Goal: Task Accomplishment & Management: Use online tool/utility

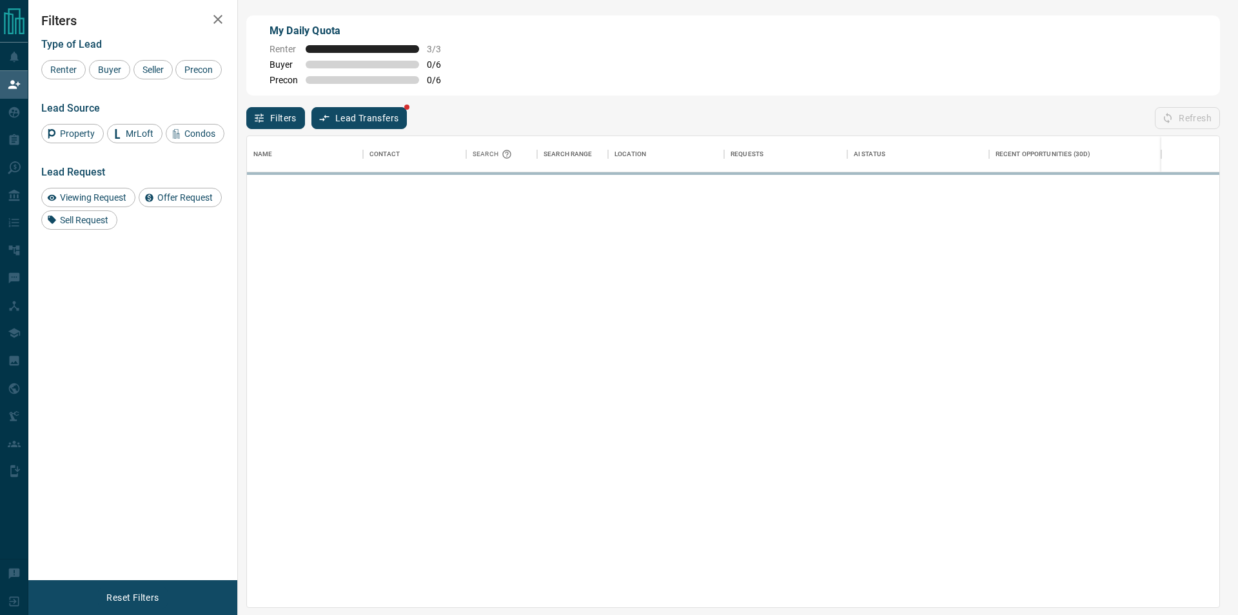
scroll to position [461, 962]
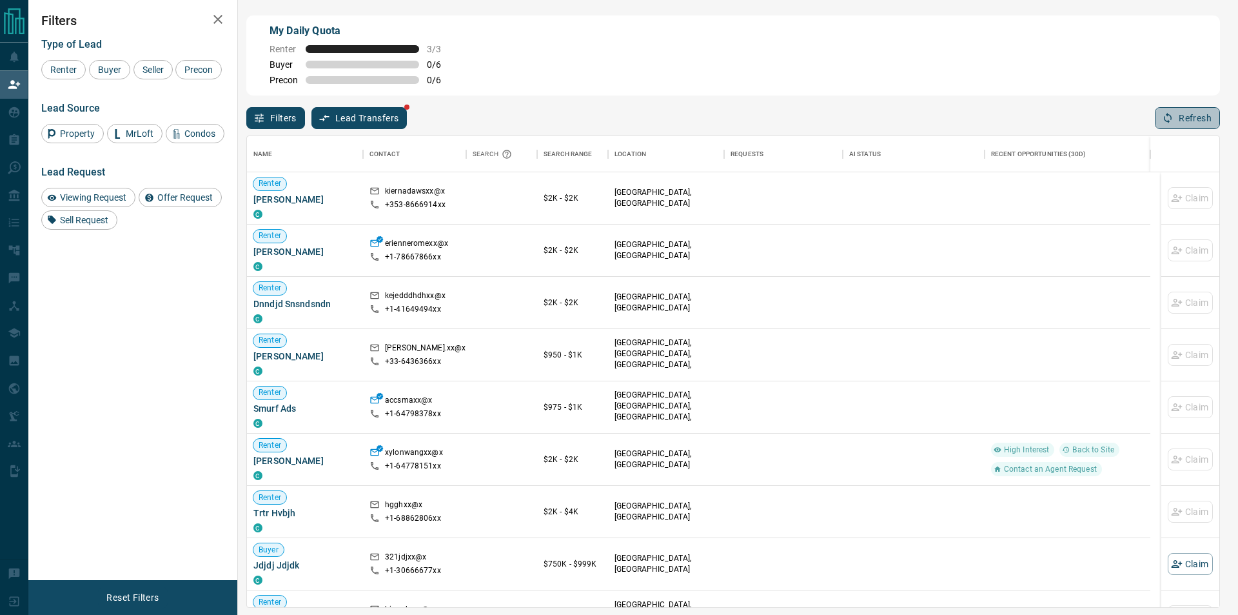
click at [1165, 120] on icon "button" at bounding box center [1168, 118] width 8 height 11
click at [1170, 123] on icon "button" at bounding box center [1168, 118] width 12 height 12
click at [1175, 114] on button "Refresh" at bounding box center [1187, 118] width 65 height 22
click at [1164, 128] on button "Refresh" at bounding box center [1187, 118] width 65 height 22
click at [1156, 128] on button "Refresh" at bounding box center [1187, 118] width 65 height 22
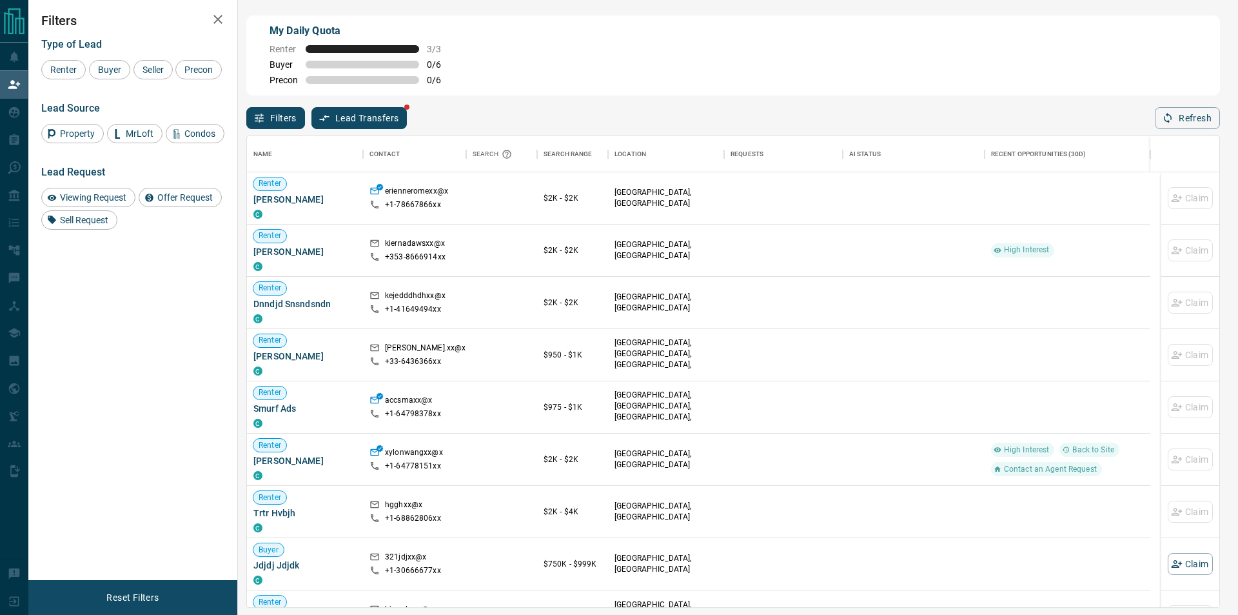
click at [1141, 120] on div "Filters Lead Transfers Refresh" at bounding box center [733, 112] width 974 height 34
click at [1174, 116] on icon "button" at bounding box center [1168, 118] width 12 height 12
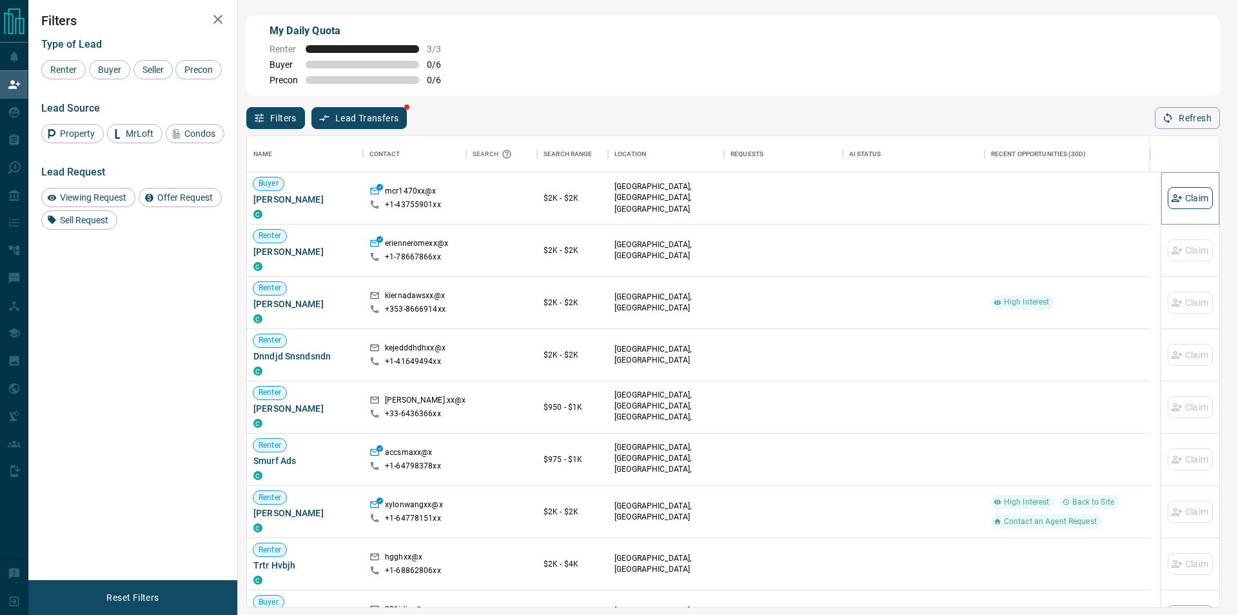
click at [1176, 191] on button "Claim" at bounding box center [1190, 198] width 45 height 22
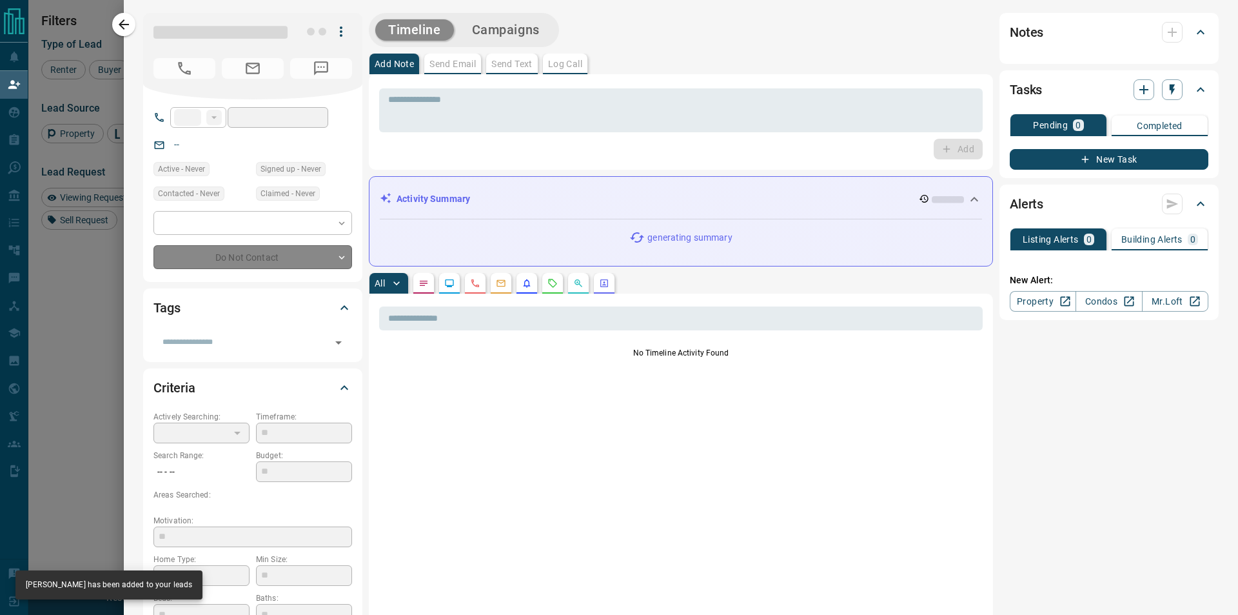
type input "**"
type input "**********"
type input "**"
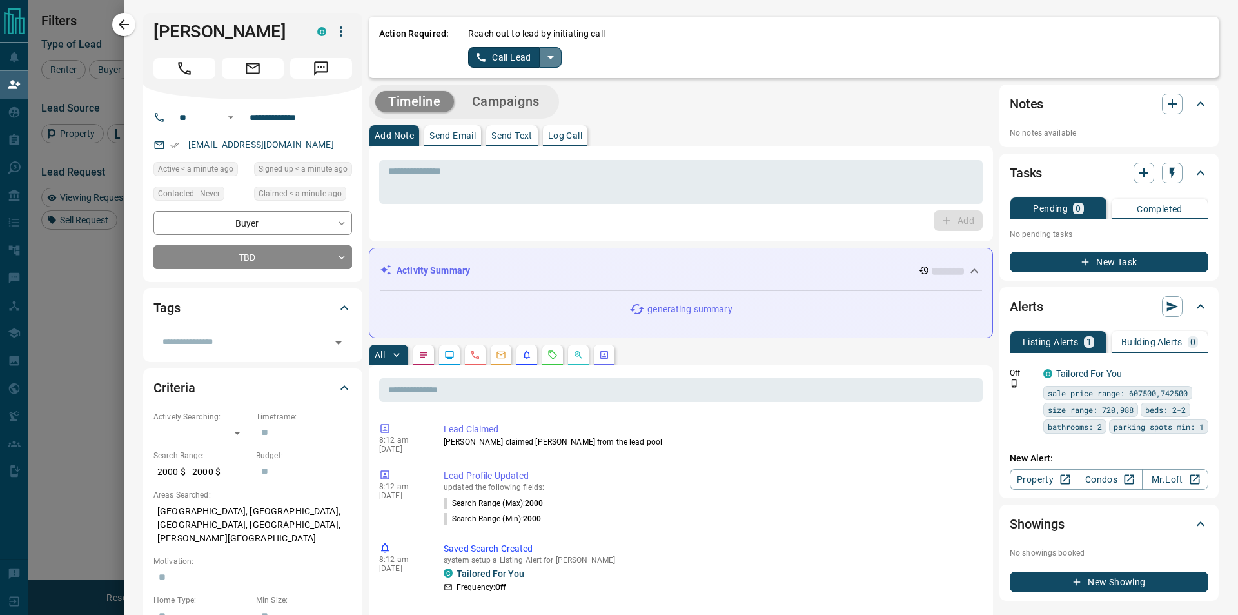
click at [552, 53] on icon "split button" at bounding box center [550, 57] width 15 height 15
click at [506, 99] on li "Log Manual Call" at bounding box center [514, 101] width 79 height 19
click at [483, 64] on button "Log Manual Call" at bounding box center [510, 57] width 85 height 21
click at [479, 61] on button "Yes" at bounding box center [481, 57] width 26 height 20
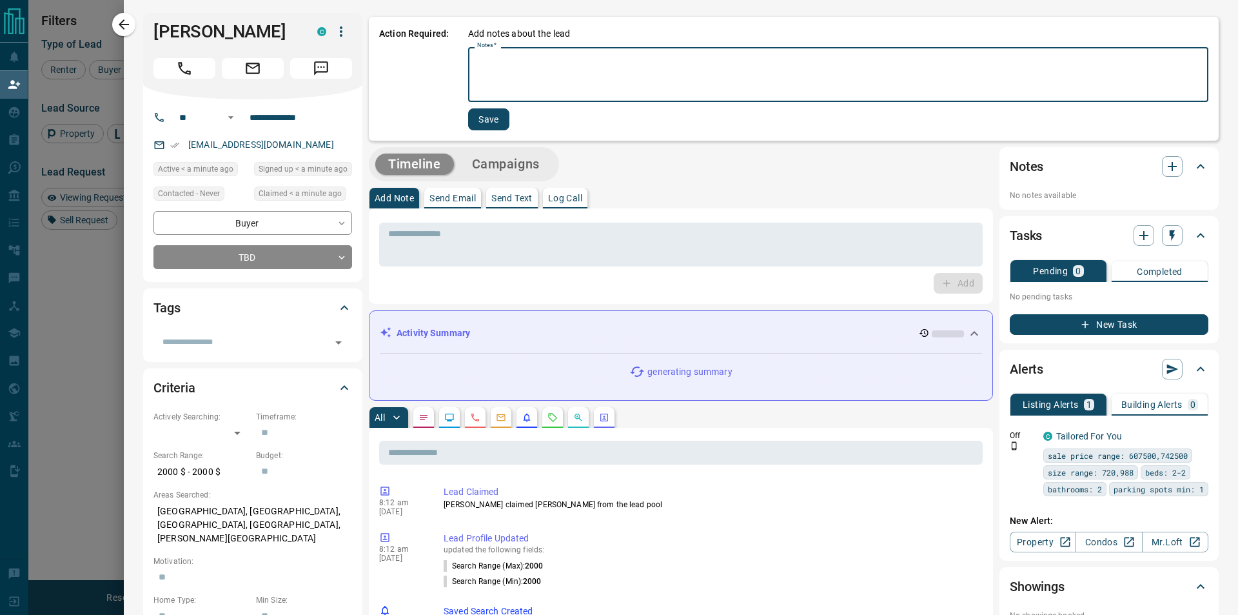
click at [484, 60] on textarea "Notes   *" at bounding box center [838, 75] width 722 height 44
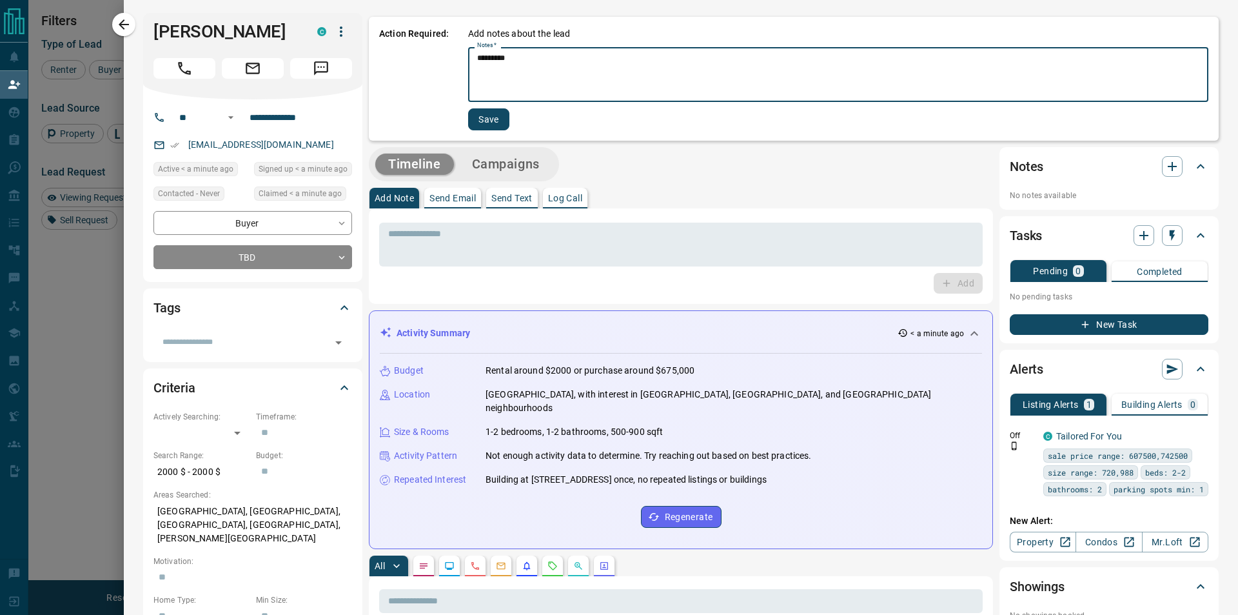
type textarea "*********"
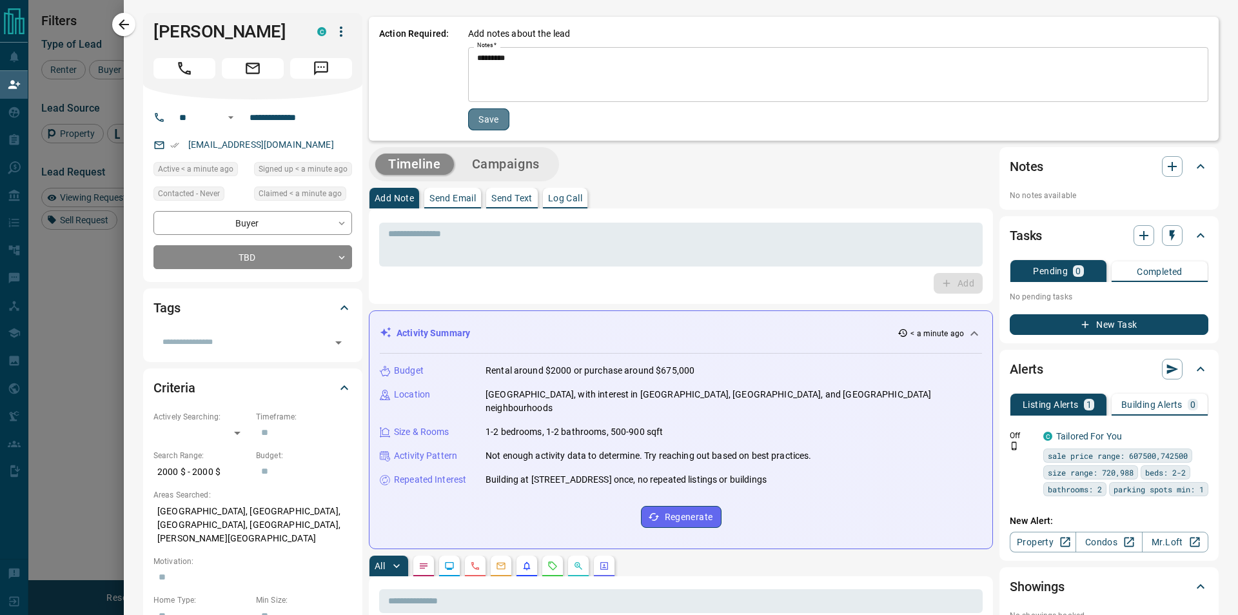
click at [473, 123] on button "Save" at bounding box center [488, 119] width 41 height 22
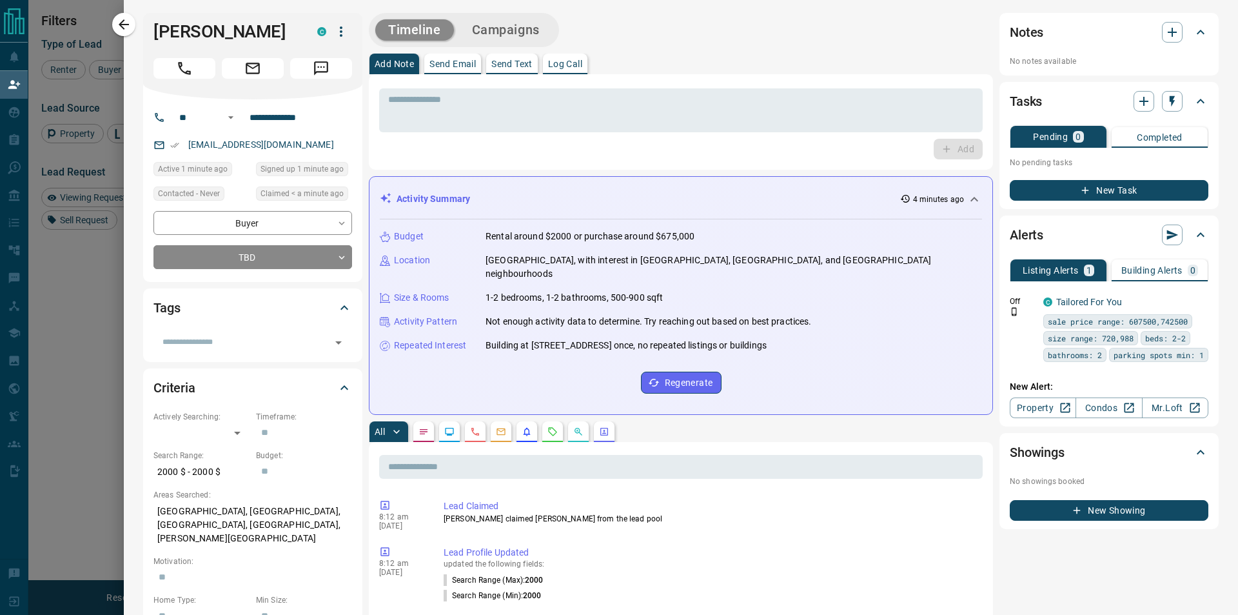
click at [431, 159] on div "Add" at bounding box center [681, 149] width 604 height 21
click at [120, 21] on icon "button" at bounding box center [123, 24] width 15 height 15
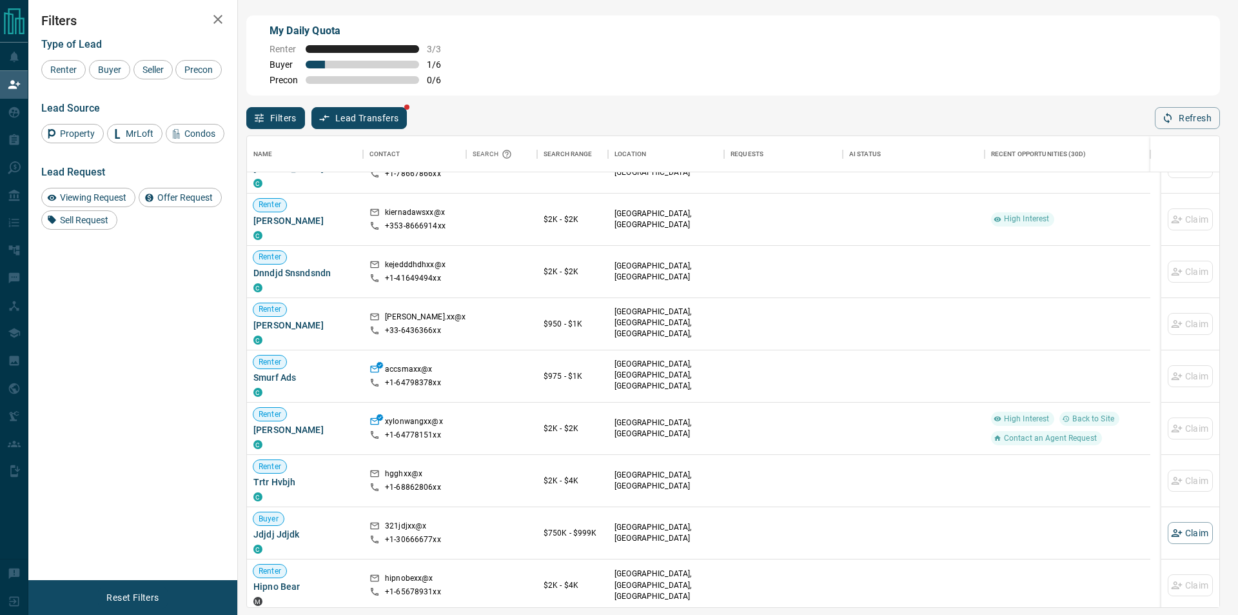
scroll to position [0, 0]
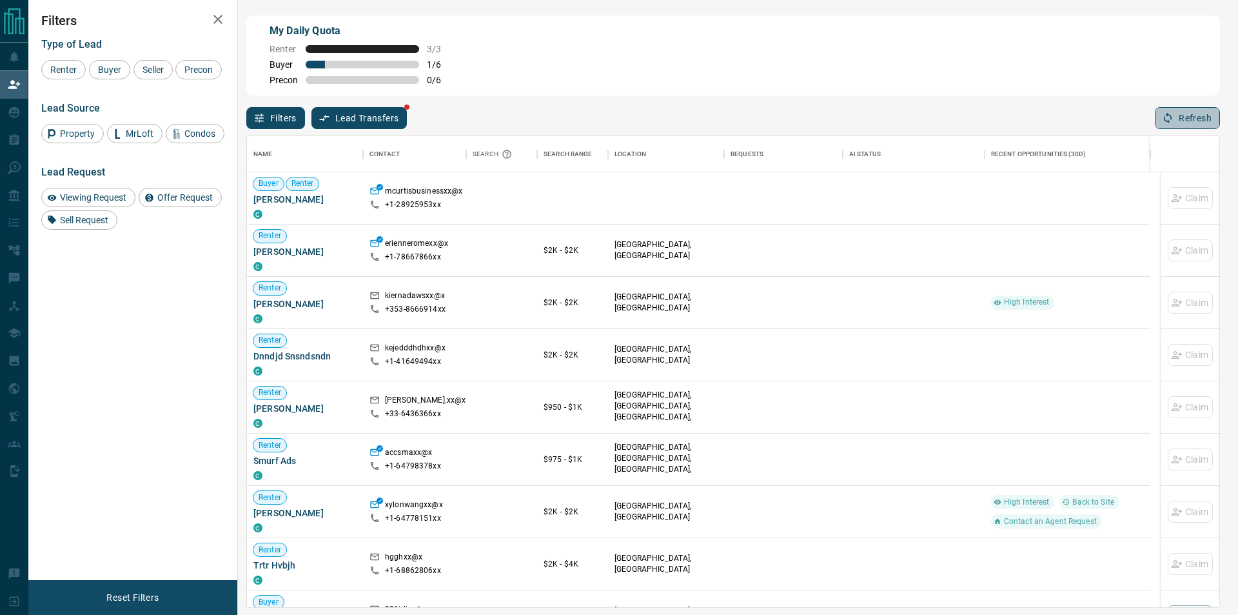
click at [1183, 121] on button "Refresh" at bounding box center [1187, 118] width 65 height 22
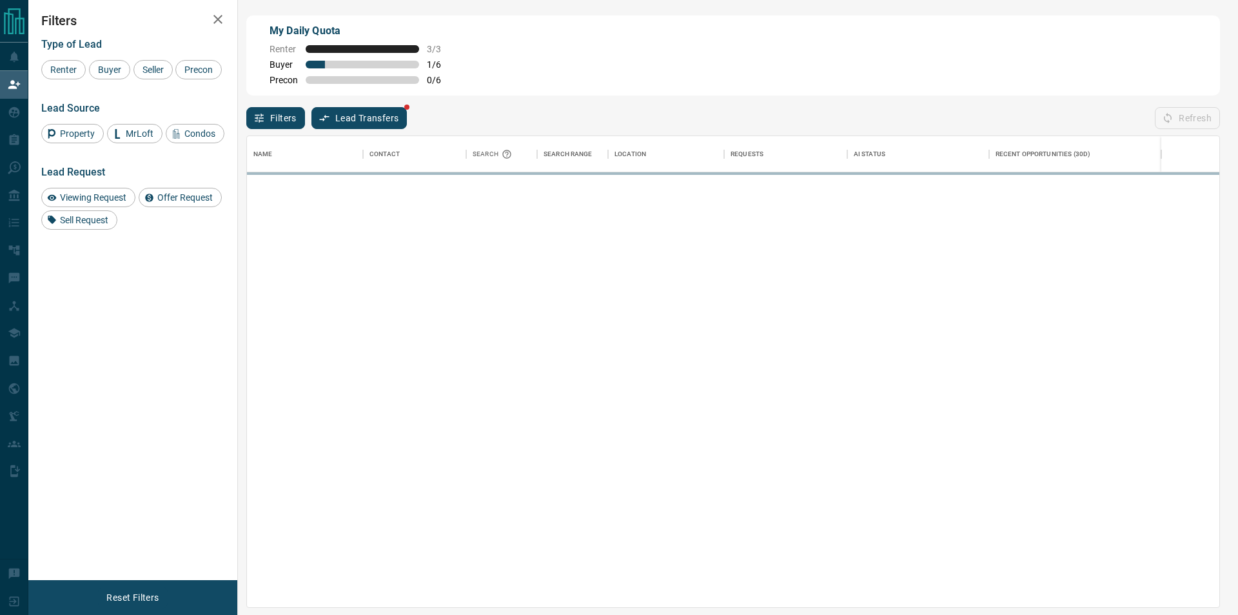
scroll to position [461, 962]
click at [950, 103] on div "Filters Lead Transfers Refresh" at bounding box center [733, 112] width 974 height 34
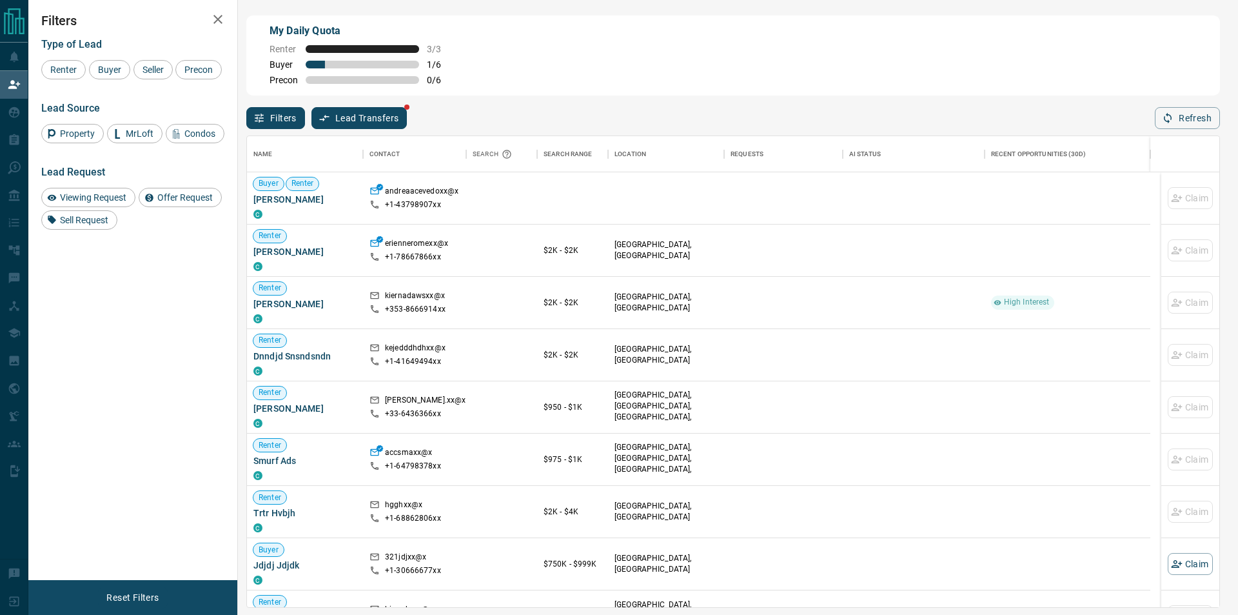
click at [1180, 118] on button "Refresh" at bounding box center [1187, 118] width 65 height 22
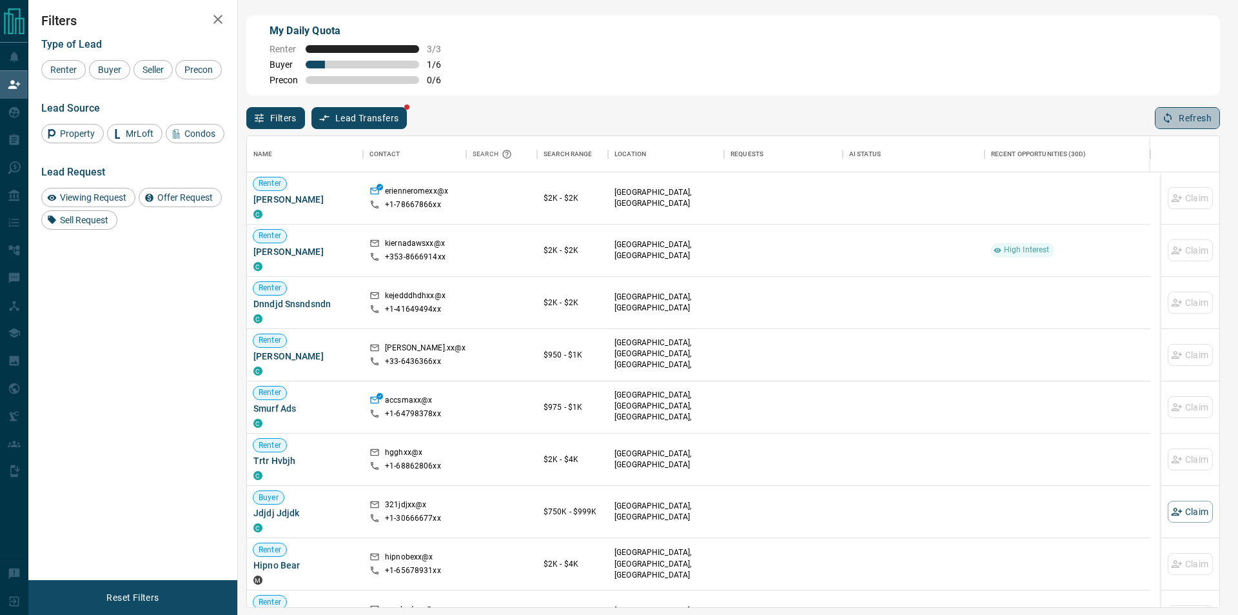
click at [1183, 123] on button "Refresh" at bounding box center [1187, 118] width 65 height 22
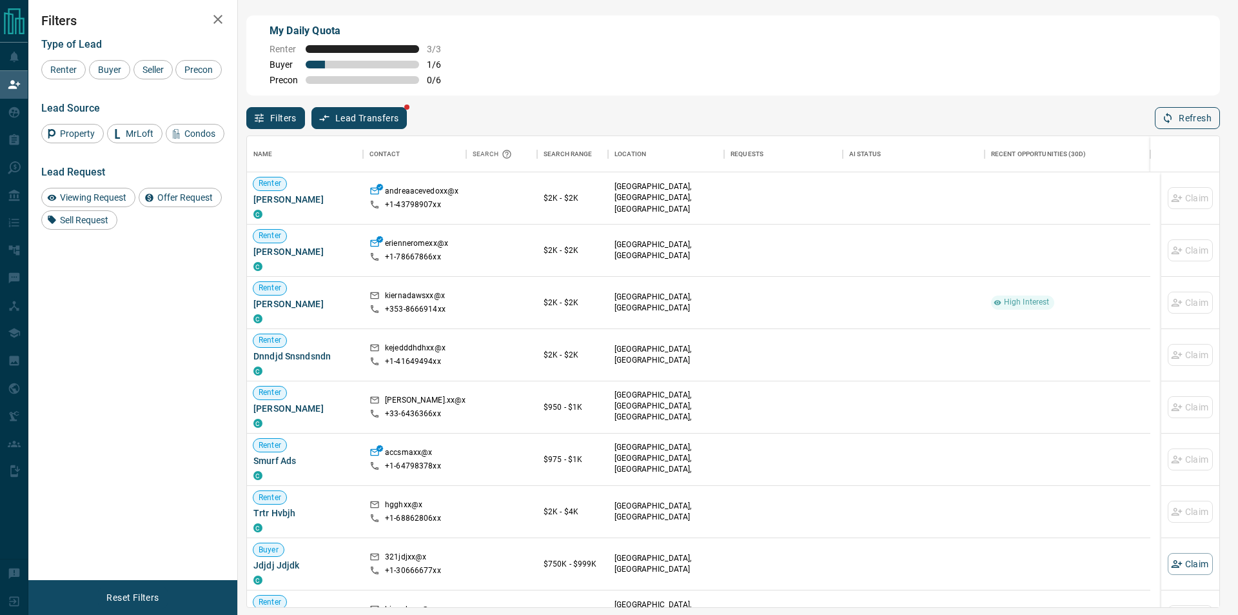
click at [1183, 123] on button "Refresh" at bounding box center [1187, 118] width 65 height 22
click at [1183, 123] on div "Refresh" at bounding box center [1187, 118] width 65 height 22
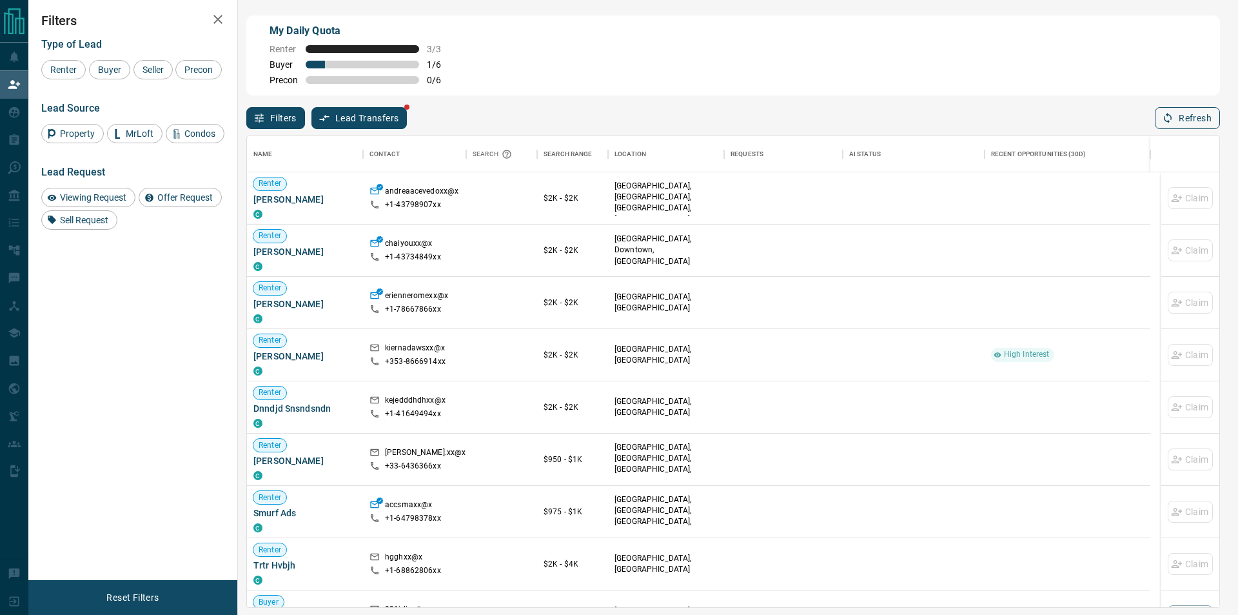
click at [1183, 123] on button "Refresh" at bounding box center [1187, 118] width 65 height 22
click at [1183, 122] on button "Refresh" at bounding box center [1187, 118] width 65 height 22
click at [1182, 117] on button "Refresh" at bounding box center [1187, 118] width 65 height 22
click at [1178, 117] on button "Refresh" at bounding box center [1187, 118] width 65 height 22
click at [1172, 122] on icon "button" at bounding box center [1168, 118] width 12 height 12
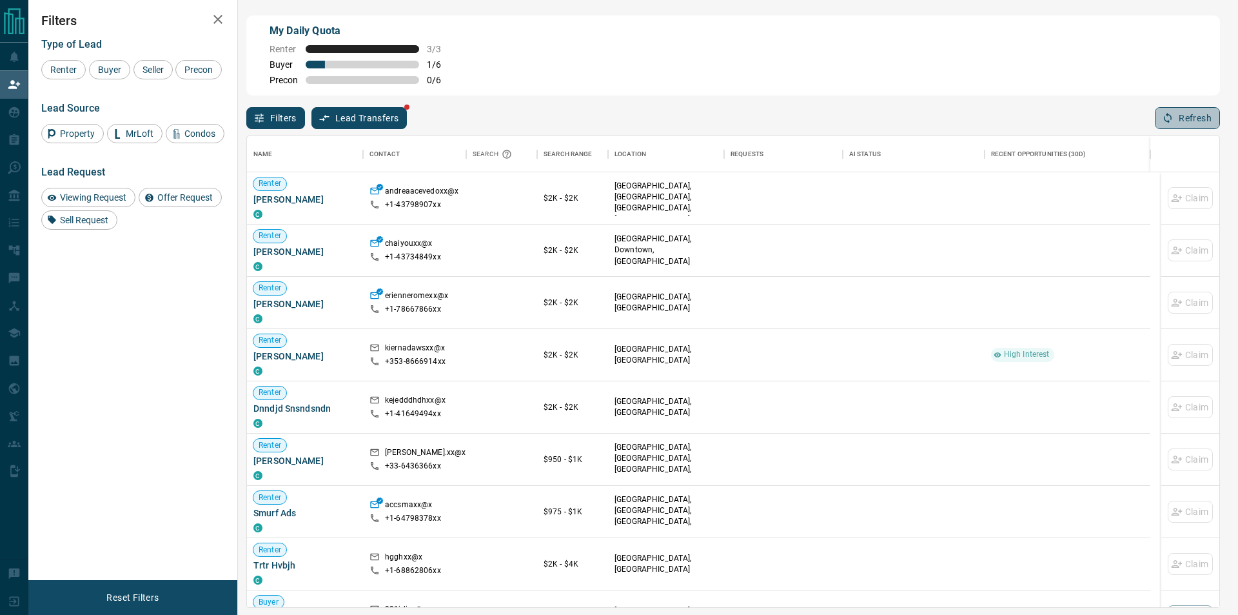
click at [1161, 126] on button "Refresh" at bounding box center [1187, 118] width 65 height 22
click at [1174, 132] on div "Name Contact Search Search Range Location Requests AI Status Recent Opportuniti…" at bounding box center [733, 368] width 974 height 479
click at [1185, 124] on button "Refresh" at bounding box center [1187, 118] width 65 height 22
click at [1024, 208] on div at bounding box center [1067, 198] width 153 height 52
drag, startPoint x: 1149, startPoint y: 144, endPoint x: 1165, endPoint y: 122, distance: 27.2
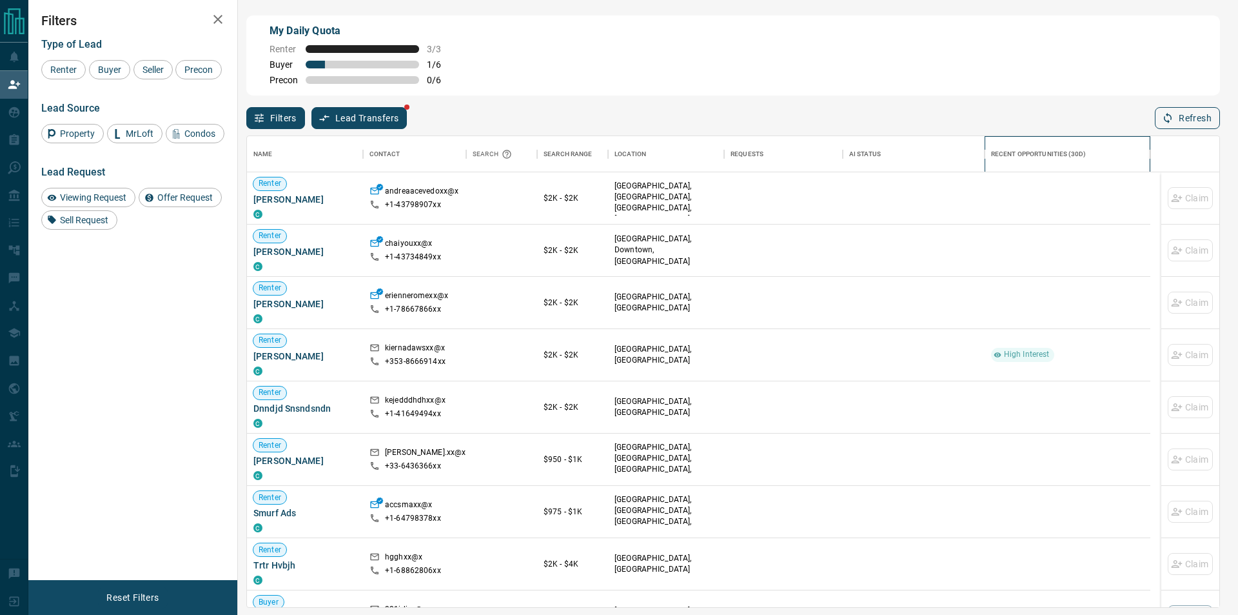
click at [1149, 143] on div "Recent Opportunities (30d)" at bounding box center [1150, 154] width 15 height 36
click at [1166, 121] on icon "button" at bounding box center [1168, 118] width 12 height 12
drag, startPoint x: 1238, startPoint y: 119, endPoint x: 1213, endPoint y: 115, distance: 24.9
click at [1227, 117] on div "My Daily Quota Renter 3 / 3 Buyer 1 / 6 Precon 0 / 6 Filters Lead Transfers Ref…" at bounding box center [633, 258] width 1210 height 517
click at [1210, 114] on button "Refresh" at bounding box center [1187, 118] width 65 height 22
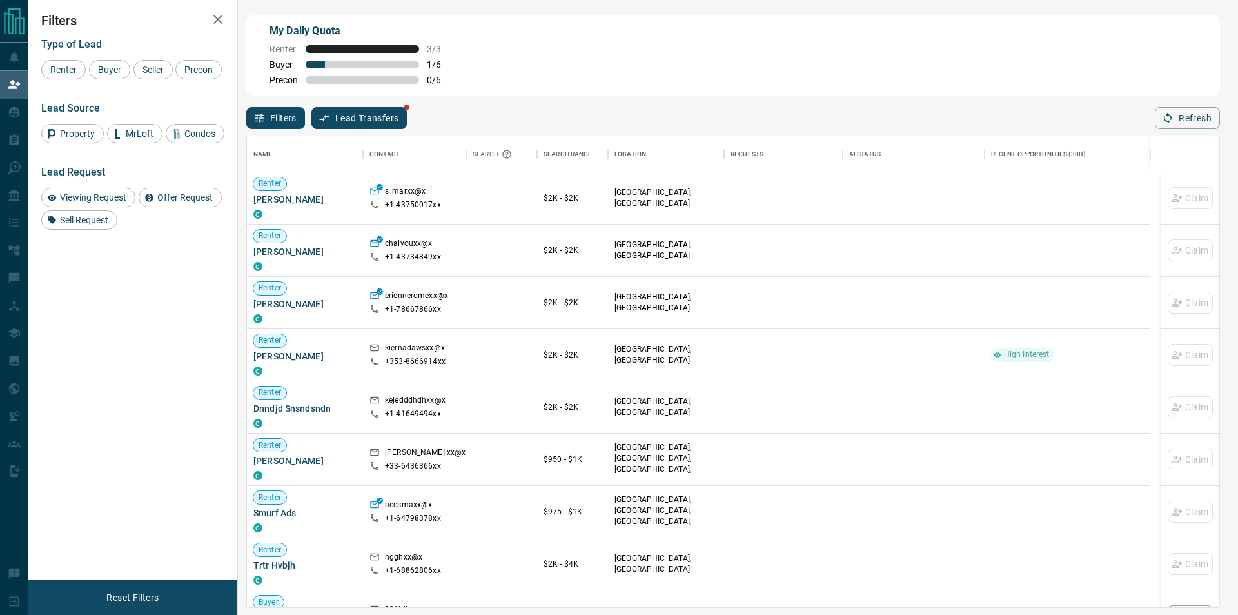
click at [1217, 100] on div "Filters Lead Transfers Refresh" at bounding box center [733, 112] width 974 height 34
click at [1207, 115] on button "Refresh" at bounding box center [1187, 118] width 65 height 22
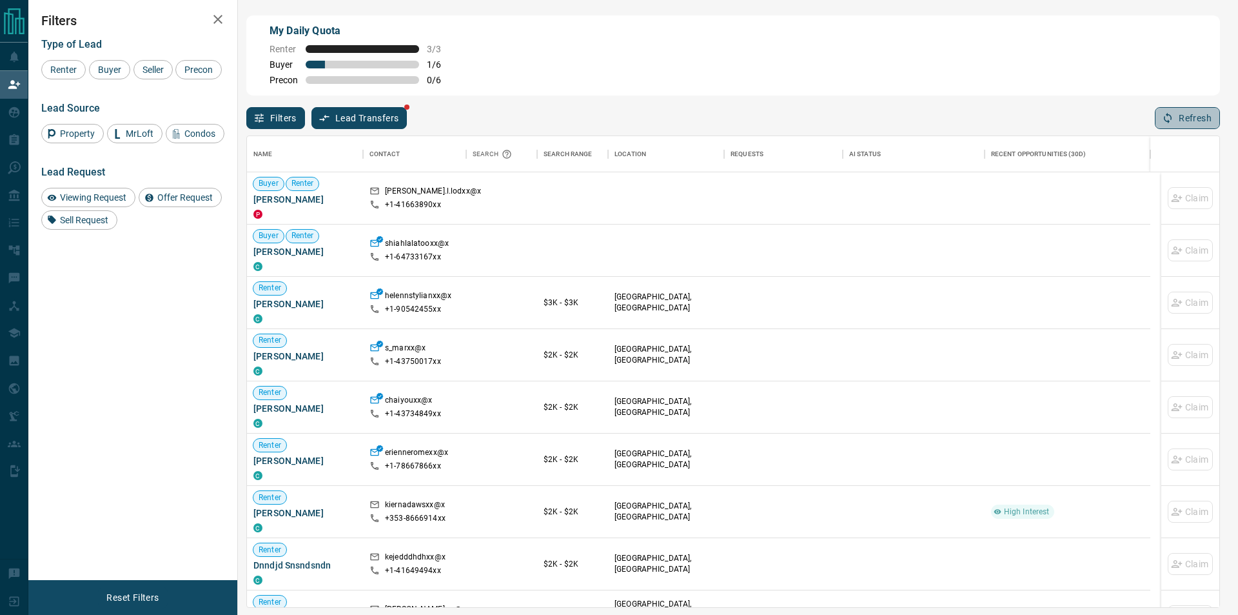
click at [1189, 117] on button "Refresh" at bounding box center [1187, 118] width 65 height 22
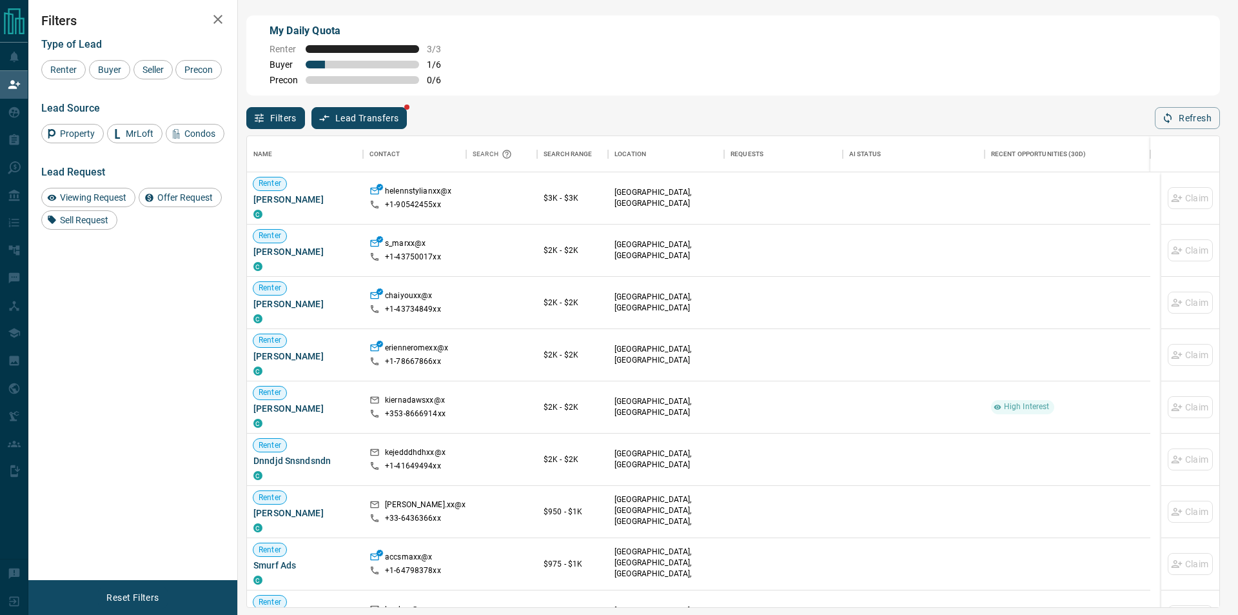
click at [1190, 119] on button "Refresh" at bounding box center [1187, 118] width 65 height 22
click at [1177, 110] on button "Refresh" at bounding box center [1187, 118] width 65 height 22
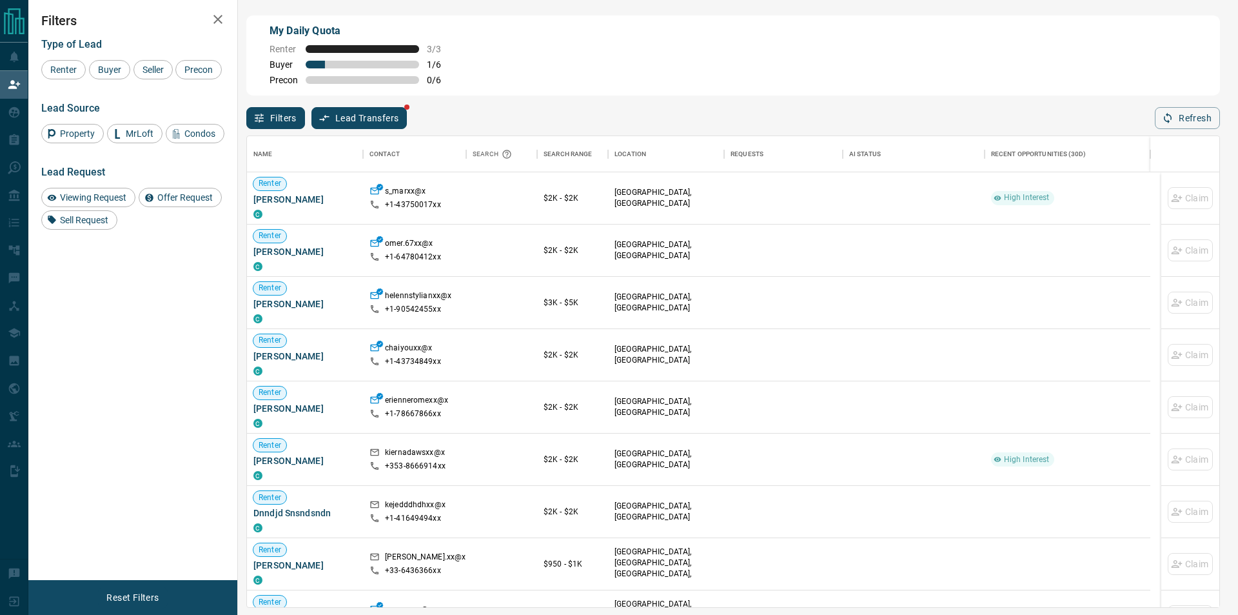
click at [1177, 112] on button "Refresh" at bounding box center [1187, 118] width 65 height 22
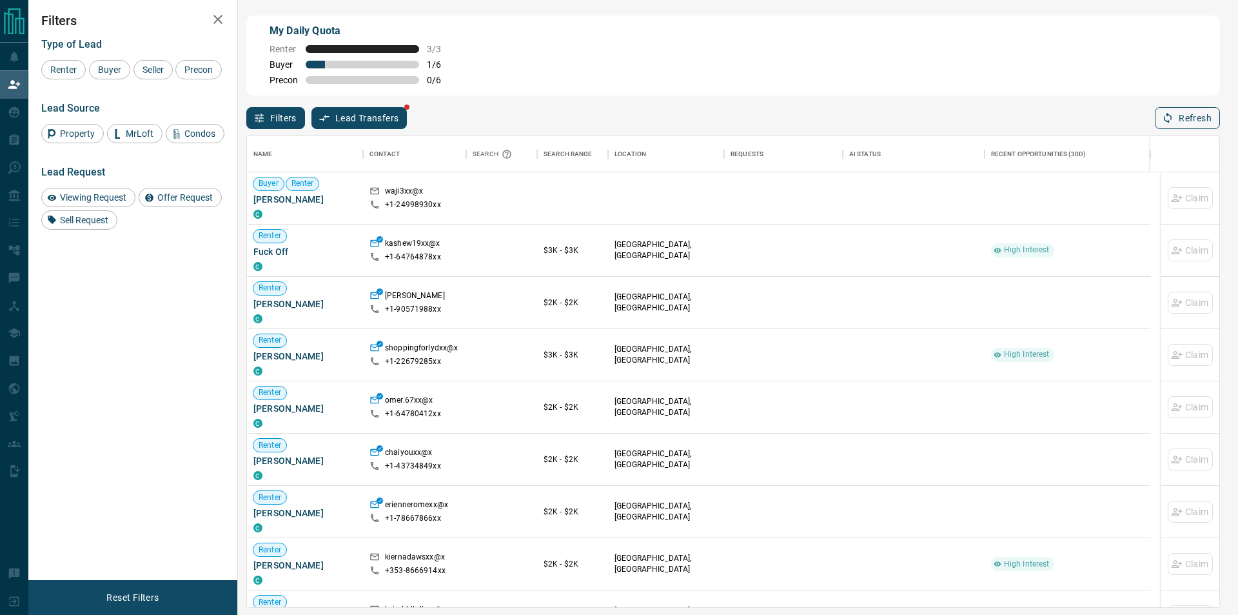
drag, startPoint x: 1173, startPoint y: 137, endPoint x: 1175, endPoint y: 121, distance: 15.5
click at [1174, 136] on div "Name Contact Search Search Range Location Requests AI Status Recent Opportuniti…" at bounding box center [733, 368] width 974 height 479
click at [1175, 121] on button "Refresh" at bounding box center [1187, 118] width 65 height 22
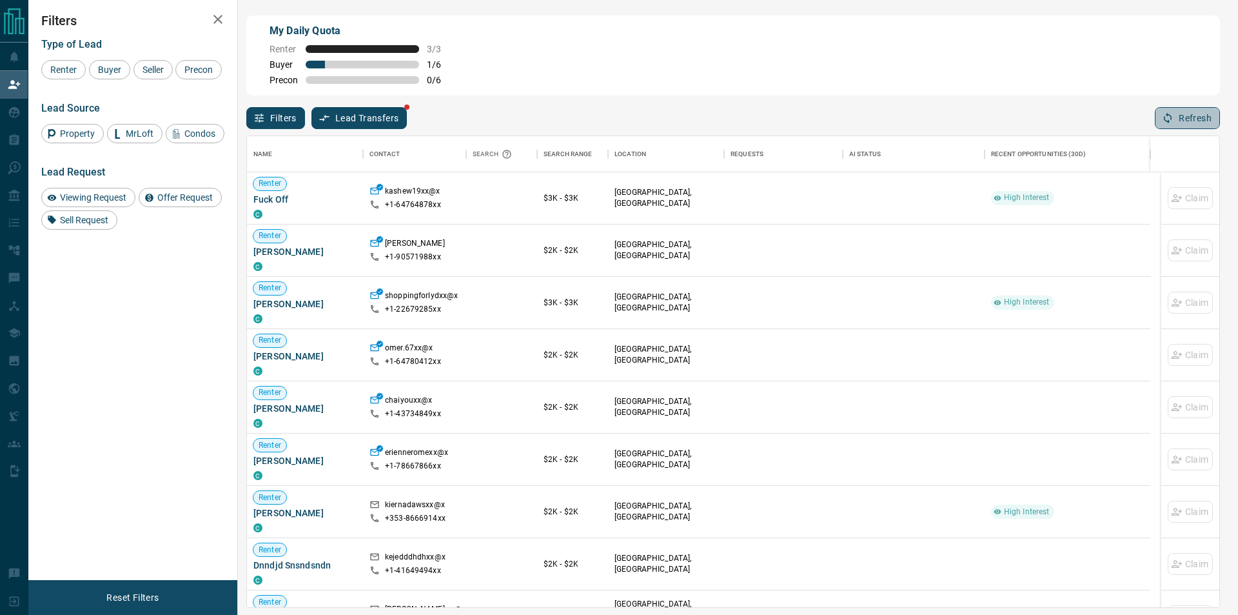
click at [1180, 117] on button "Refresh" at bounding box center [1187, 118] width 65 height 22
click at [1195, 114] on button "Refresh" at bounding box center [1187, 118] width 65 height 22
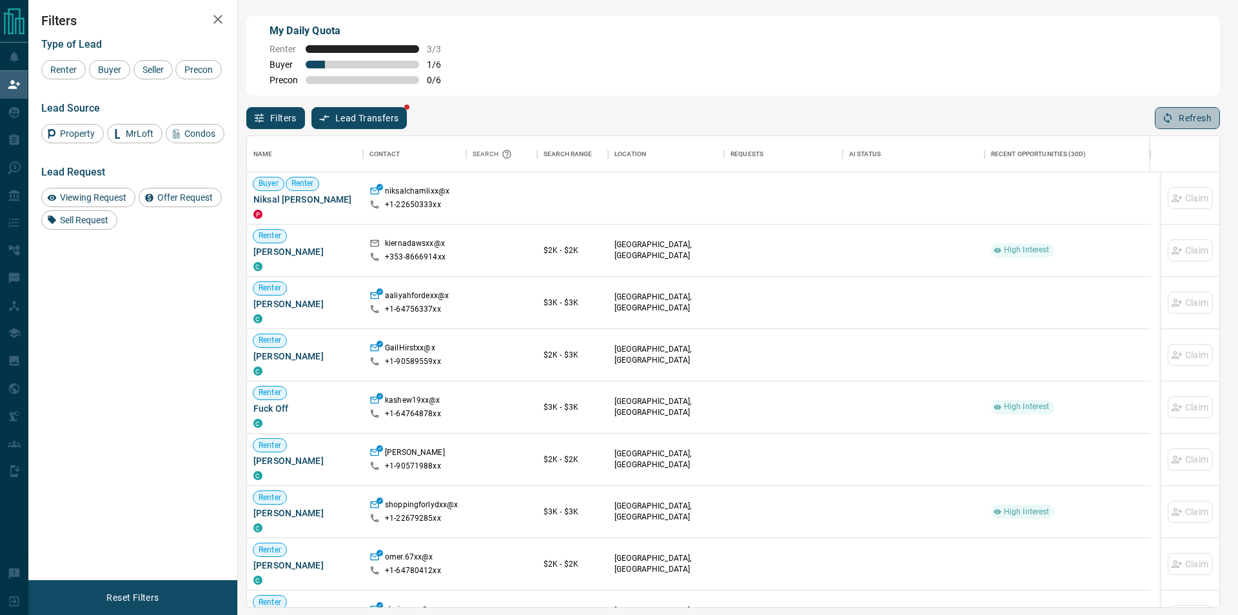
click at [1168, 122] on icon "button" at bounding box center [1168, 118] width 12 height 12
click at [1164, 129] on button "Refresh" at bounding box center [1187, 118] width 65 height 22
click at [1182, 129] on button "Refresh" at bounding box center [1187, 118] width 65 height 22
click at [1182, 126] on button "Refresh" at bounding box center [1187, 118] width 65 height 22
click at [1180, 122] on button "Refresh" at bounding box center [1187, 118] width 65 height 22
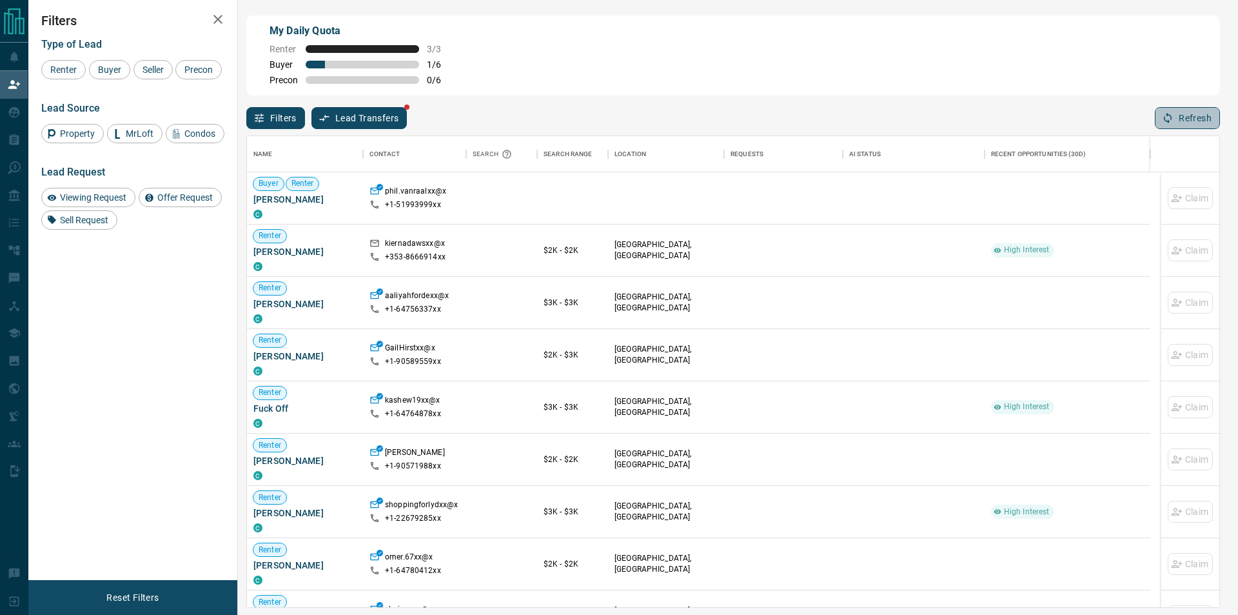
click at [1178, 115] on button "Refresh" at bounding box center [1187, 118] width 65 height 22
click at [1171, 124] on icon "button" at bounding box center [1168, 118] width 12 height 12
click at [1169, 127] on button "Refresh" at bounding box center [1187, 118] width 65 height 22
drag, startPoint x: 1170, startPoint y: 110, endPoint x: 1164, endPoint y: 117, distance: 9.2
click at [1168, 112] on button "Refresh" at bounding box center [1187, 118] width 65 height 22
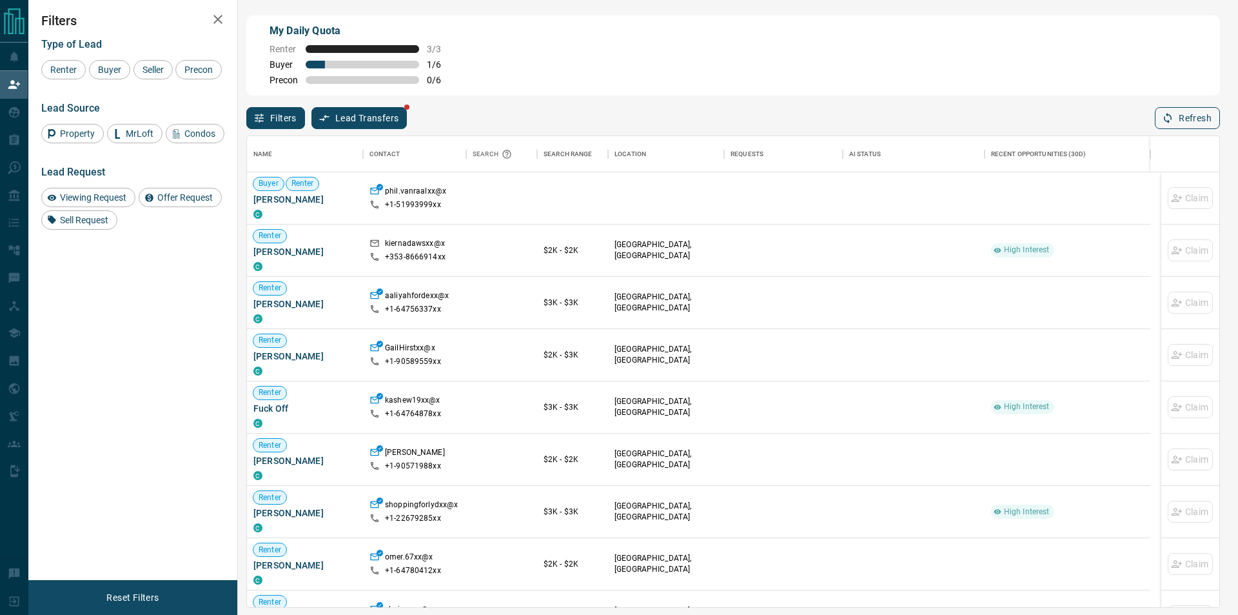
click at [1171, 122] on icon "button" at bounding box center [1168, 118] width 12 height 12
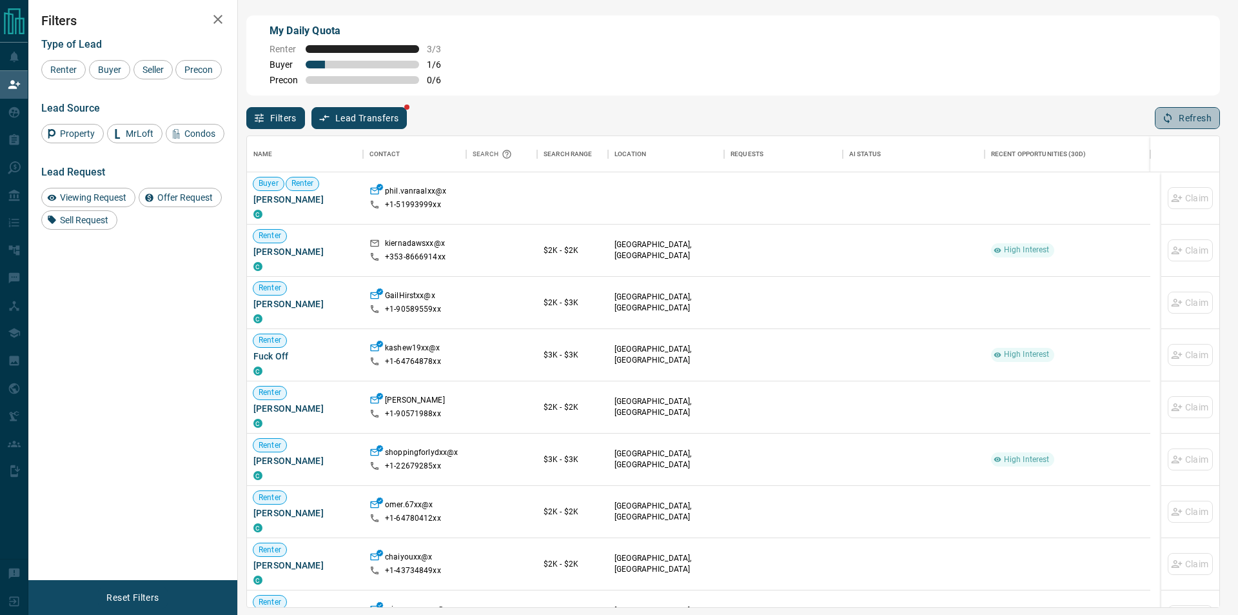
click at [1195, 123] on button "Refresh" at bounding box center [1187, 118] width 65 height 22
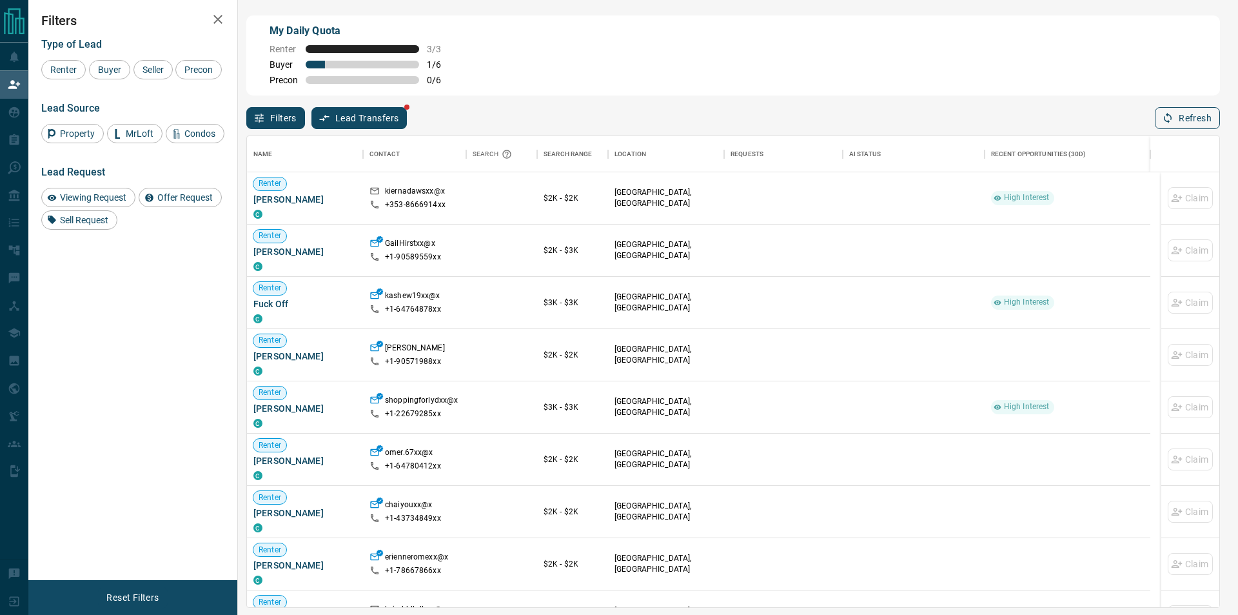
click at [1195, 123] on button "Refresh" at bounding box center [1187, 118] width 65 height 22
click at [1202, 120] on button "Refresh" at bounding box center [1187, 118] width 65 height 22
click at [1219, 134] on div "Name Contact Search Search Range Location Requests AI Status Recent Opportuniti…" at bounding box center [733, 368] width 974 height 479
drag, startPoint x: 1213, startPoint y: 126, endPoint x: 1208, endPoint y: 121, distance: 7.3
click at [1213, 125] on button "Refresh" at bounding box center [1187, 118] width 65 height 22
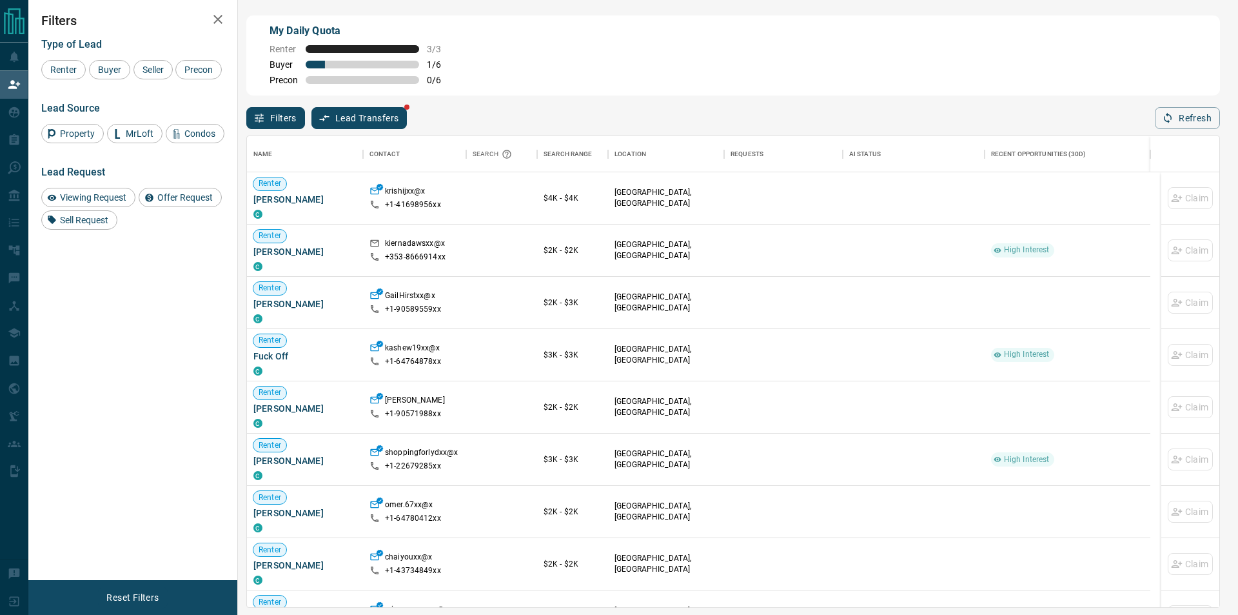
click at [1189, 104] on div "Filters Lead Transfers Refresh" at bounding box center [733, 112] width 974 height 34
click at [1177, 121] on button "Refresh" at bounding box center [1187, 118] width 65 height 22
click at [1204, 126] on button "Refresh" at bounding box center [1187, 118] width 65 height 22
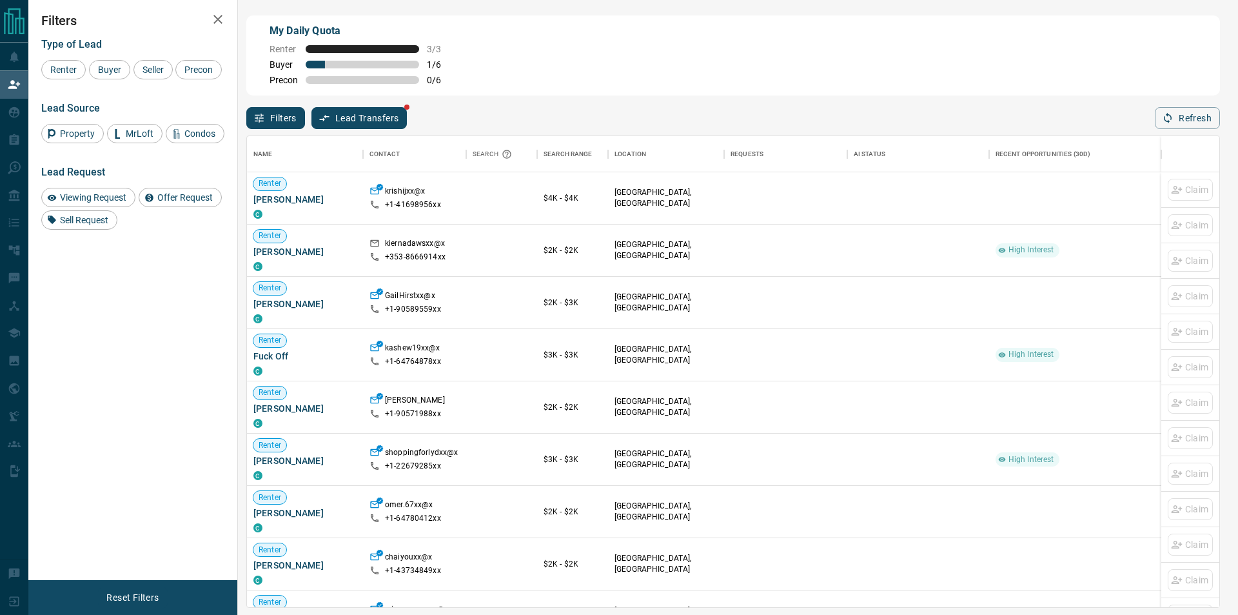
click at [1204, 125] on button "Refresh" at bounding box center [1187, 118] width 65 height 22
click at [1222, 119] on div "My Daily Quota Renter 3 / 3 Buyer 1 / 6 Precon 0 / 6 Filters Lead Transfers Ref…" at bounding box center [733, 259] width 979 height 492
click at [1200, 120] on button "Refresh" at bounding box center [1187, 118] width 65 height 22
click at [1206, 127] on button "Refresh" at bounding box center [1187, 118] width 65 height 22
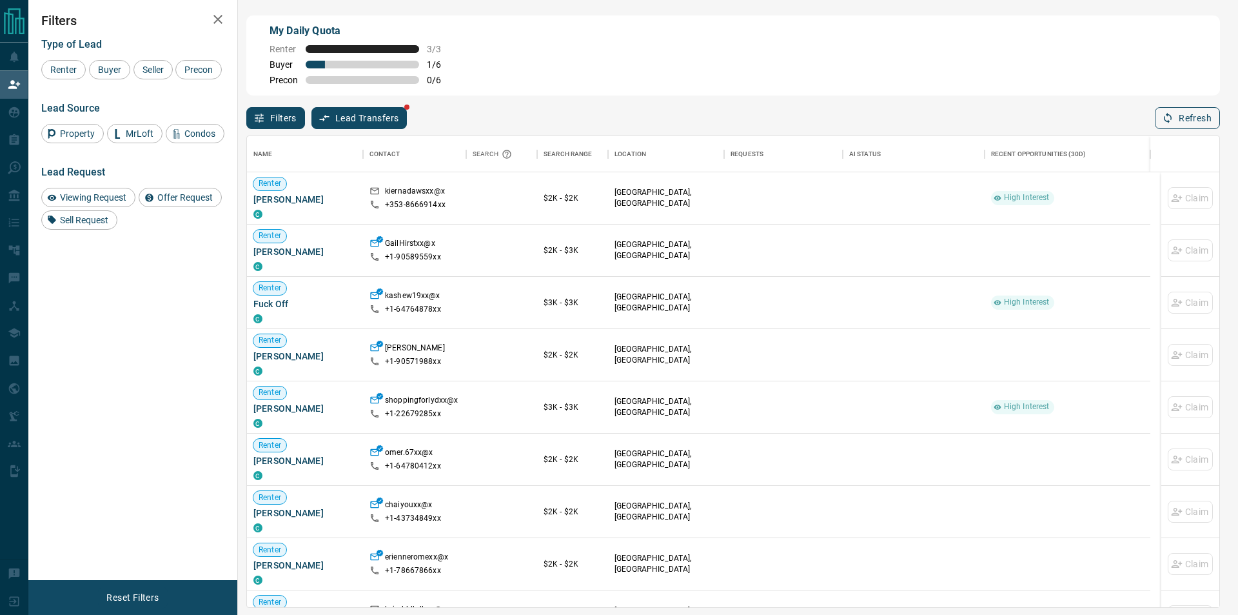
click at [1186, 125] on button "Refresh" at bounding box center [1187, 118] width 65 height 22
click at [1185, 123] on button "Refresh" at bounding box center [1187, 118] width 65 height 22
click at [1204, 94] on div "My Daily Quota Renter 3 / 3 Buyer 1 / 6 Precon 0 / 6" at bounding box center [733, 55] width 974 height 80
click at [1168, 123] on icon "button" at bounding box center [1168, 118] width 12 height 12
click at [1179, 107] on div "Filters Lead Transfers Refresh" at bounding box center [733, 112] width 974 height 34
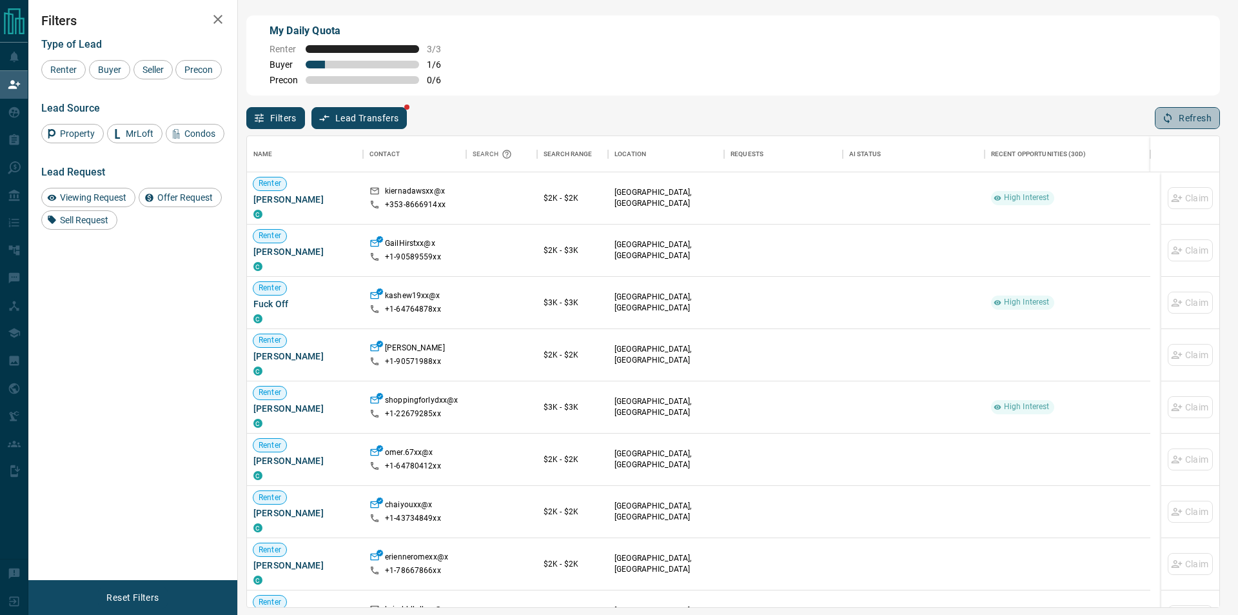
click at [1180, 123] on button "Refresh" at bounding box center [1187, 118] width 65 height 22
click at [1176, 126] on button "Refresh" at bounding box center [1187, 118] width 65 height 22
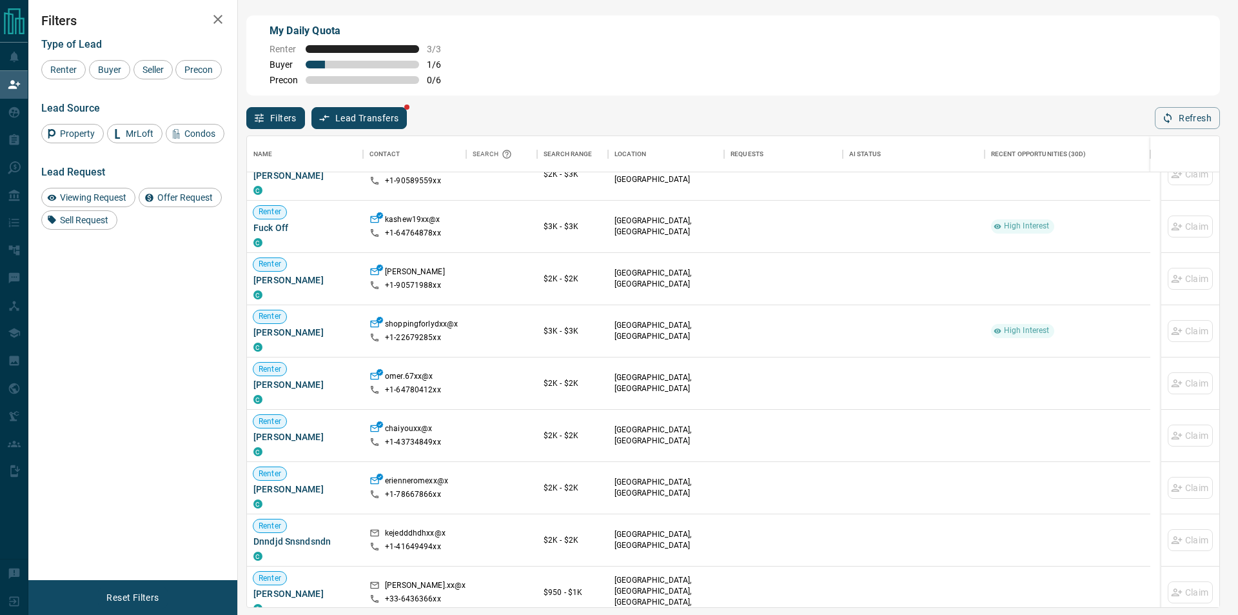
scroll to position [0, 0]
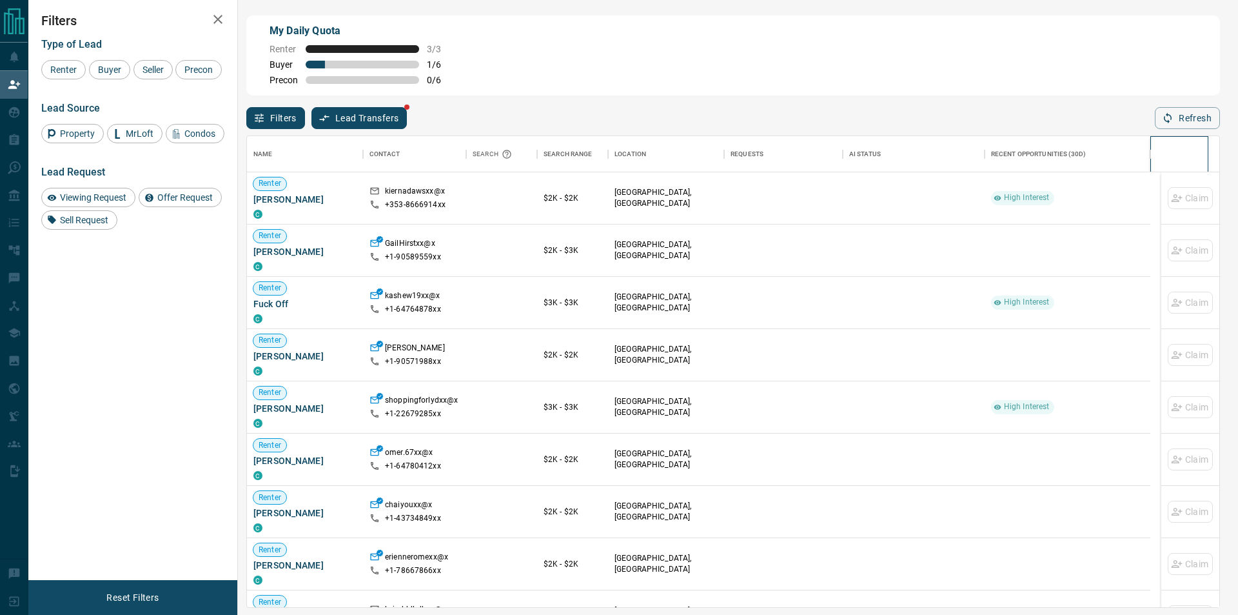
click at [1187, 142] on div at bounding box center [1179, 154] width 45 height 36
click at [1186, 129] on button "Refresh" at bounding box center [1187, 118] width 65 height 22
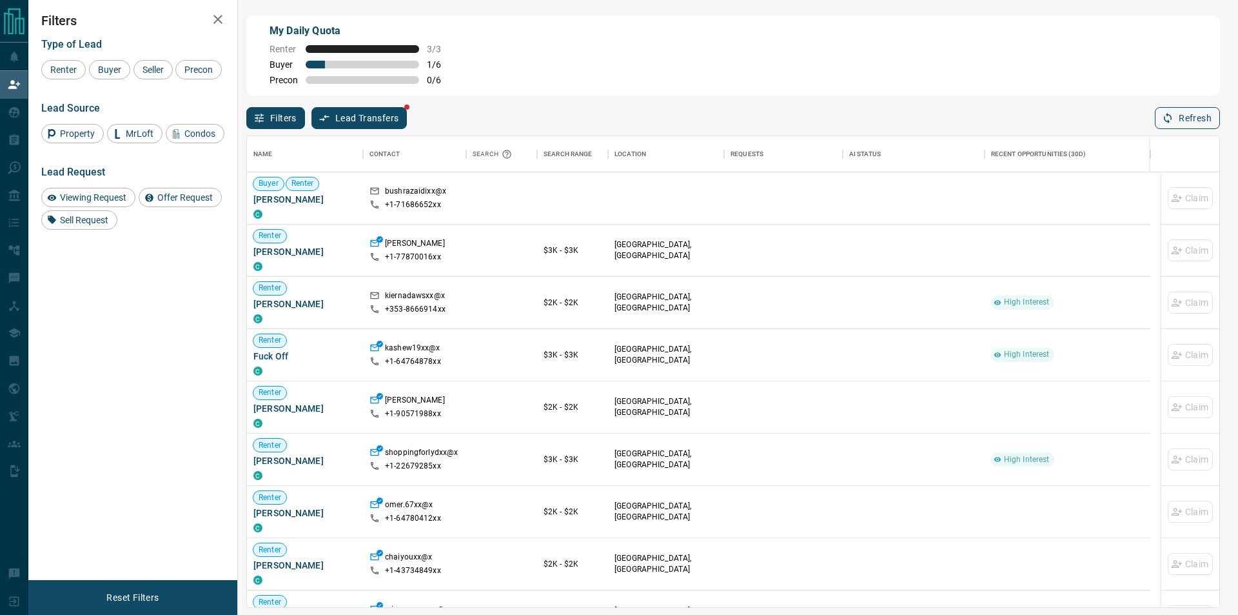
click at [1184, 119] on button "Refresh" at bounding box center [1187, 118] width 65 height 22
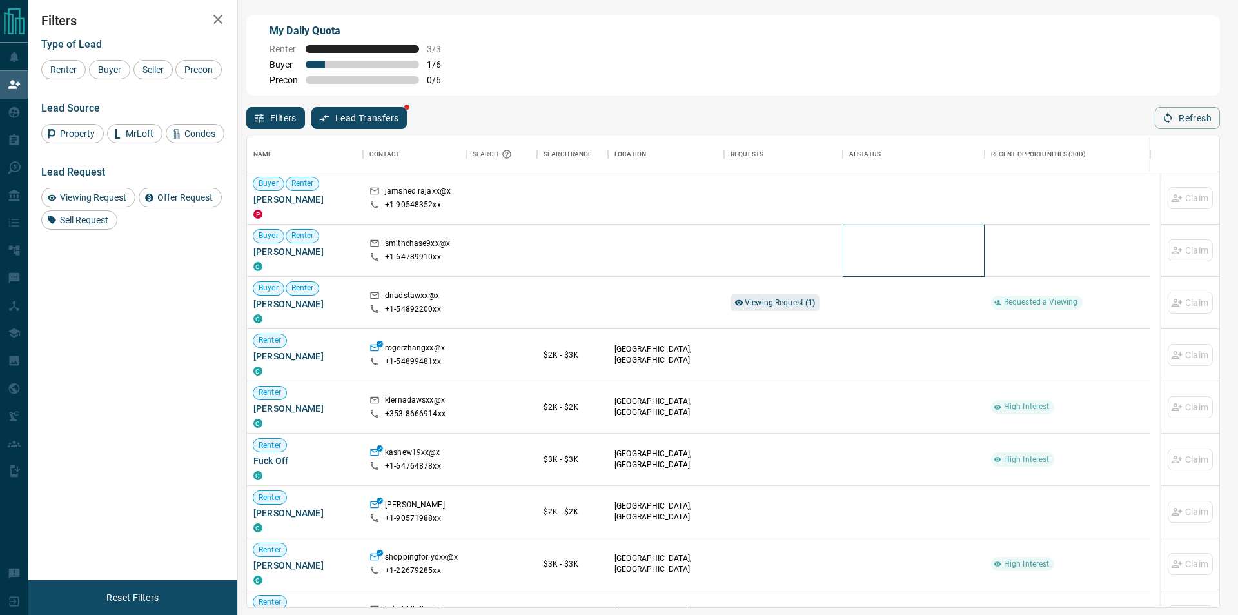
click at [960, 250] on div at bounding box center [913, 250] width 129 height 52
click at [1164, 118] on icon "button" at bounding box center [1168, 118] width 12 height 12
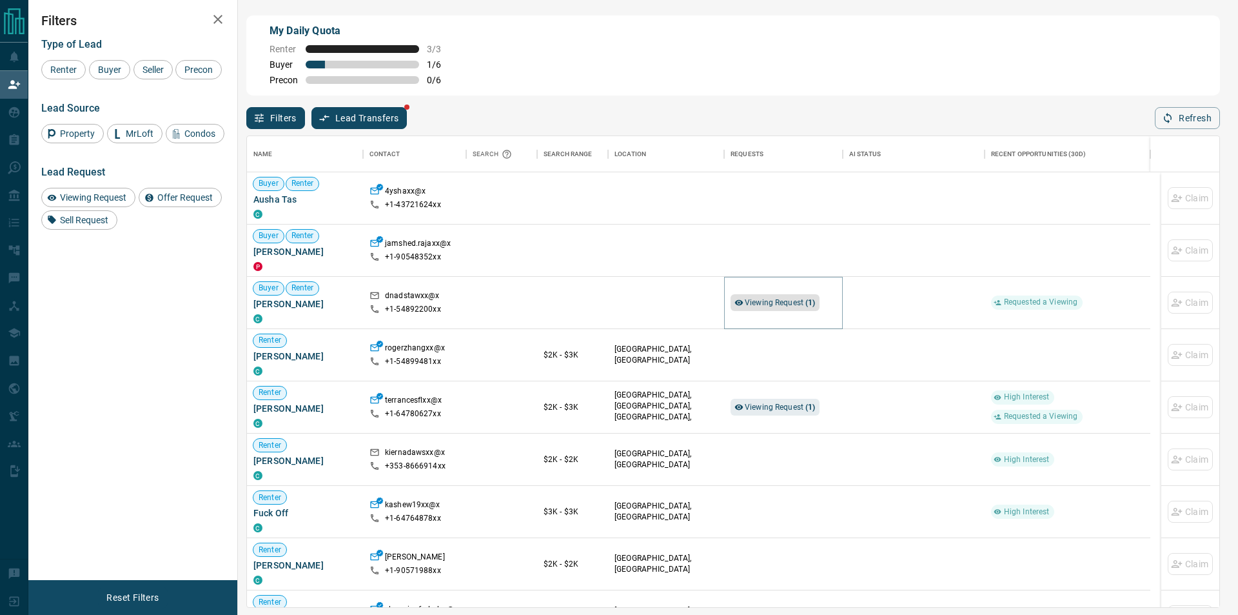
click at [747, 303] on span "Viewing Request ( 1 )" at bounding box center [780, 302] width 71 height 9
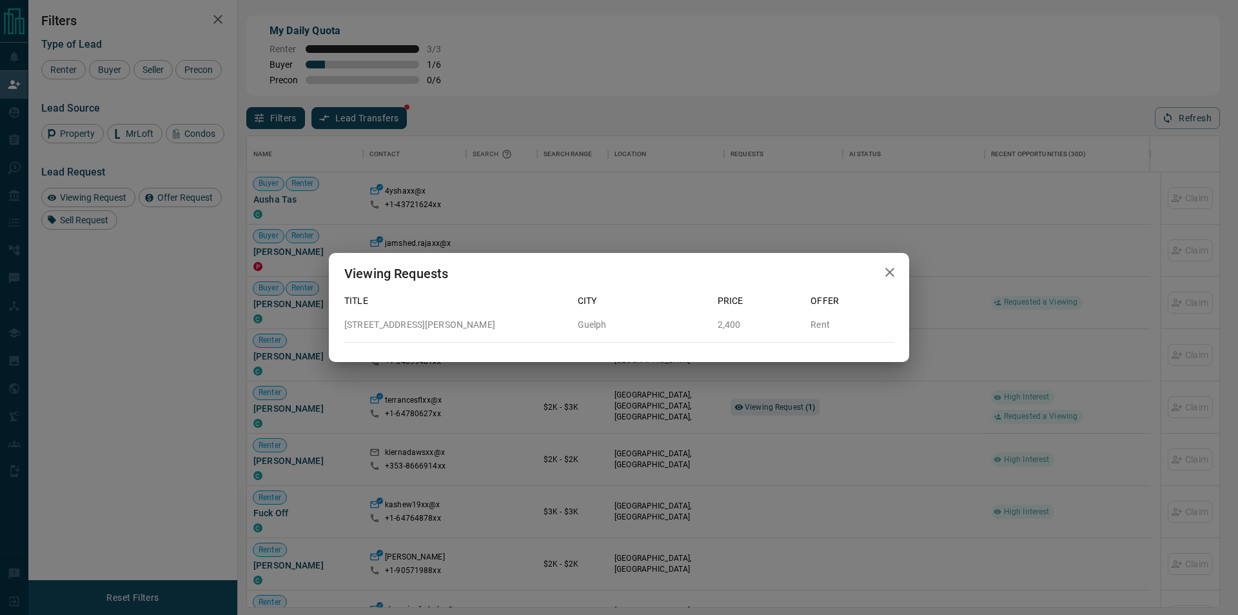
click at [728, 386] on div "Viewing Requests Title City Price Offer [STREET_ADDRESS][PERSON_NAME] 2,400 Rent" at bounding box center [619, 307] width 1238 height 615
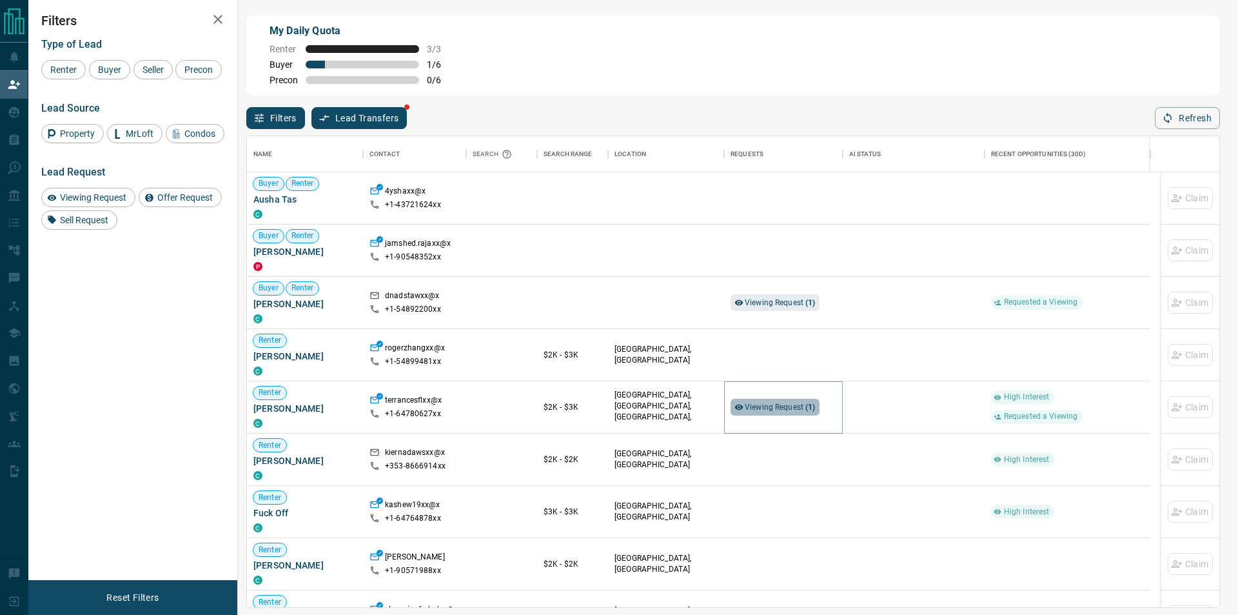
click at [772, 408] on span "Viewing Request ( 1 )" at bounding box center [780, 406] width 71 height 9
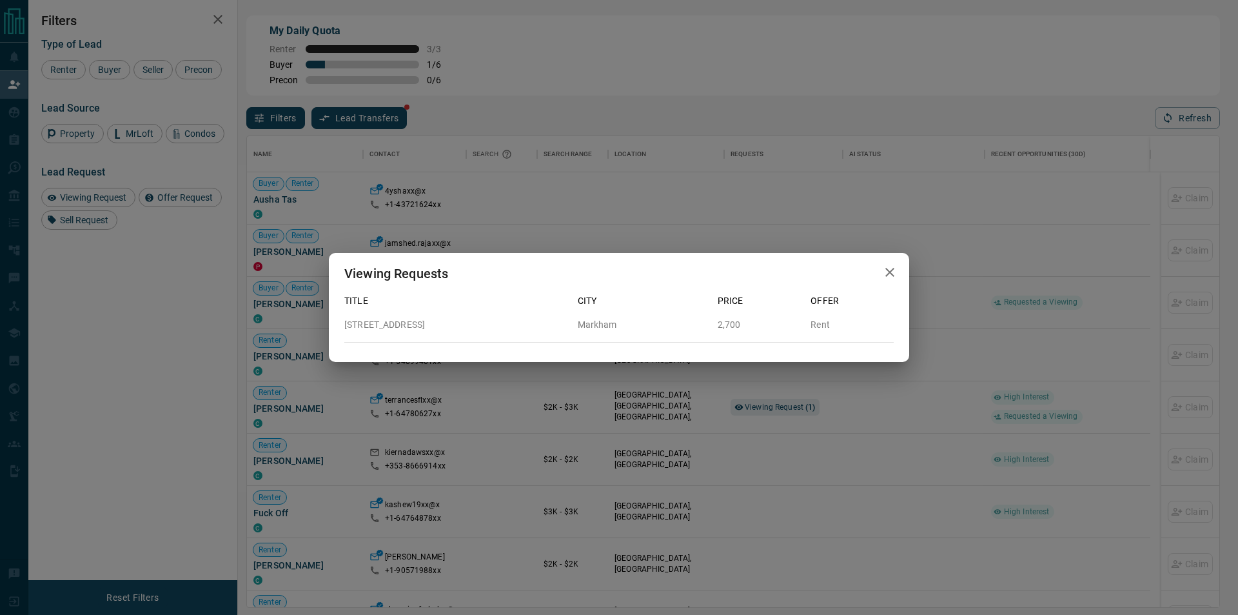
drag, startPoint x: 879, startPoint y: 243, endPoint x: 891, endPoint y: 266, distance: 26.0
click at [884, 248] on div "Viewing Requests Title City Price Offer [STREET_ADDRESS][GEOGRAPHIC_DATA] Rent" at bounding box center [619, 307] width 1238 height 615
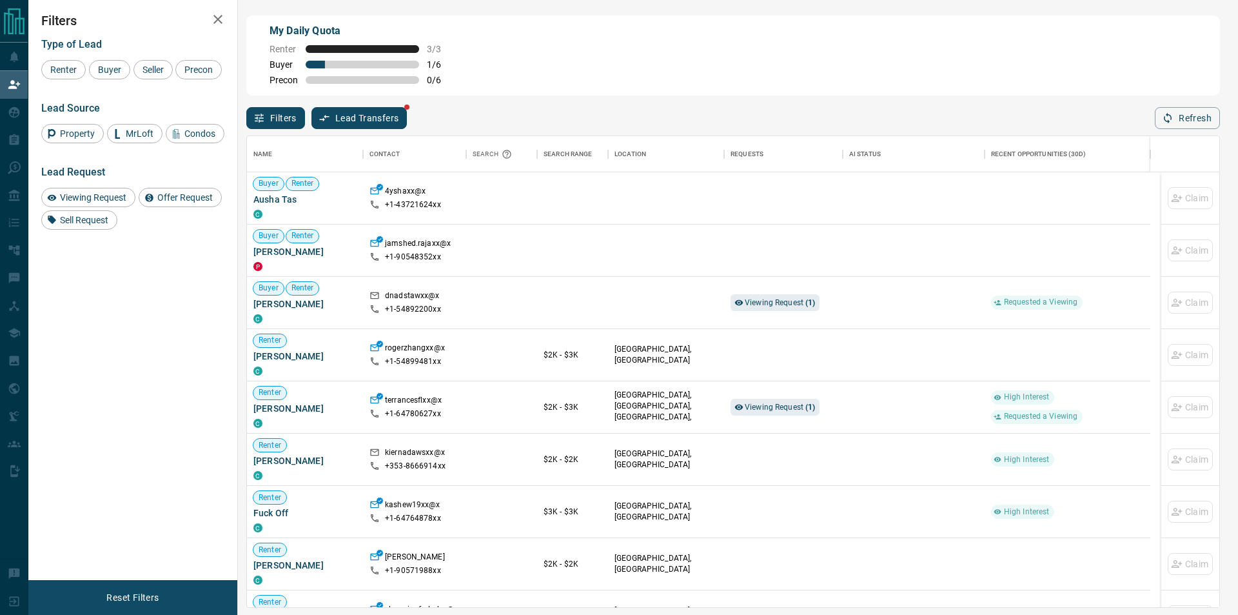
click at [891, 266] on icon "button" at bounding box center [889, 271] width 15 height 15
click at [1160, 127] on button "Refresh" at bounding box center [1187, 118] width 65 height 22
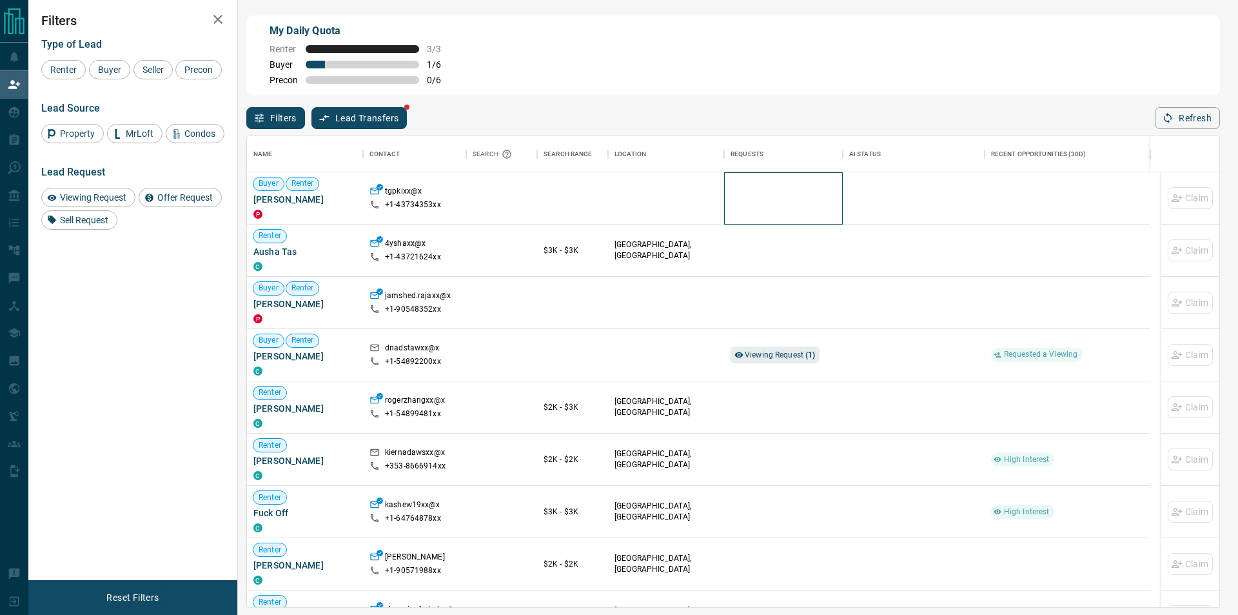
drag, startPoint x: 841, startPoint y: 222, endPoint x: 1149, endPoint y: 148, distance: 316.5
click at [842, 222] on div at bounding box center [783, 198] width 119 height 52
click at [1186, 126] on button "Refresh" at bounding box center [1187, 118] width 65 height 22
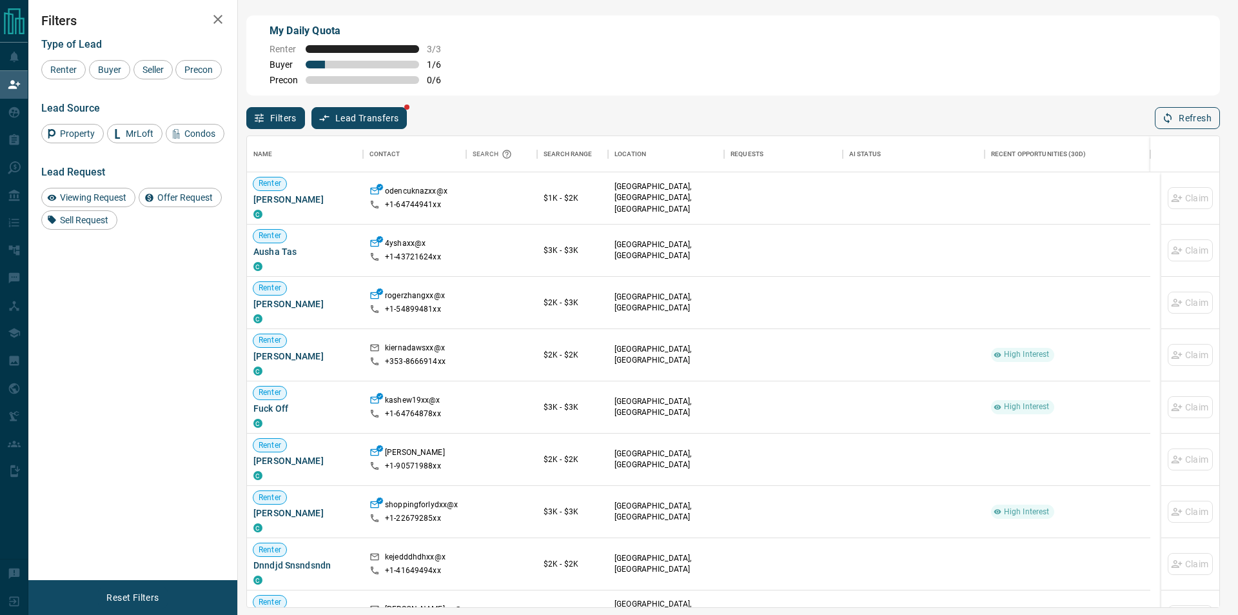
click at [1171, 119] on icon "button" at bounding box center [1168, 118] width 8 height 11
click at [1170, 129] on button "Refresh" at bounding box center [1187, 118] width 65 height 22
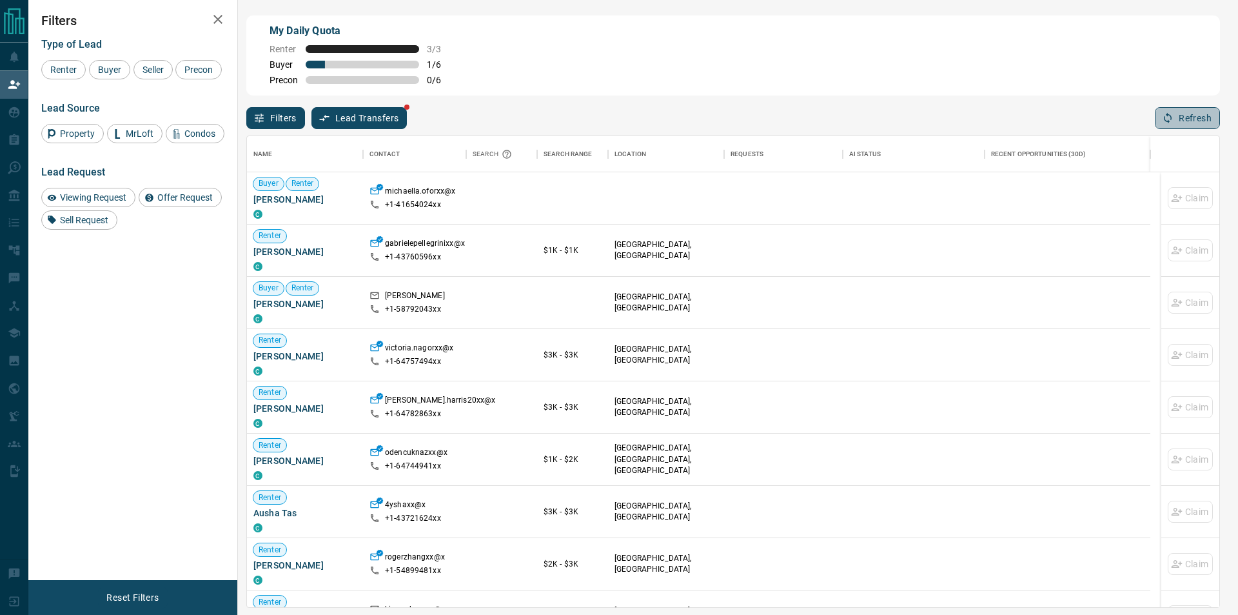
click at [1177, 125] on button "Refresh" at bounding box center [1187, 118] width 65 height 22
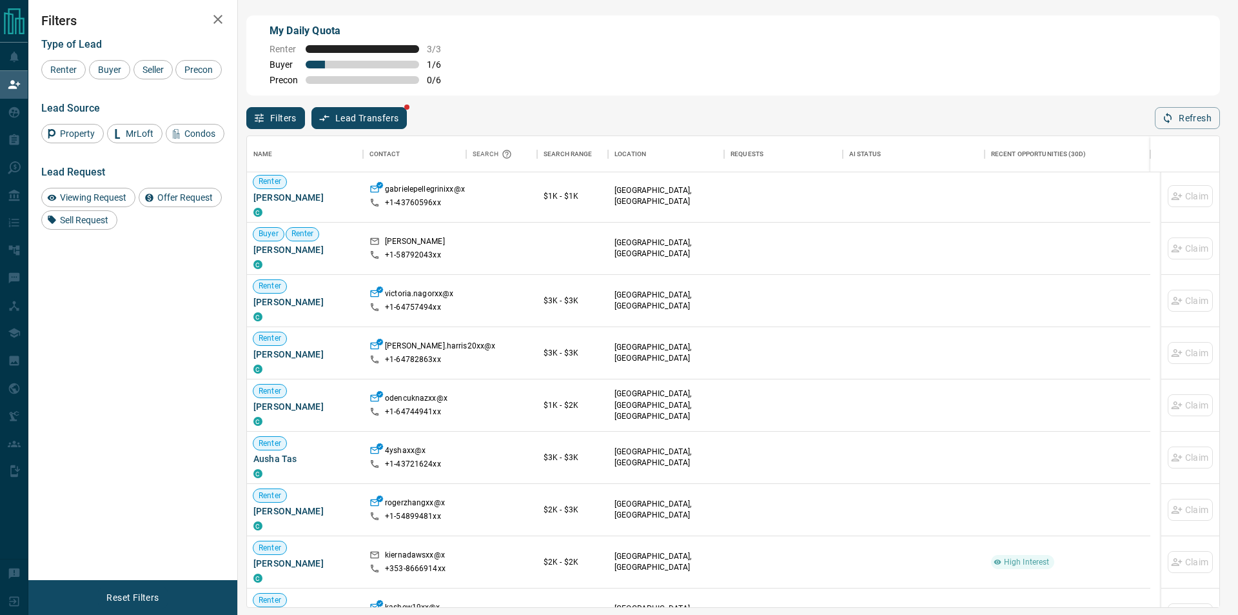
scroll to position [0, 0]
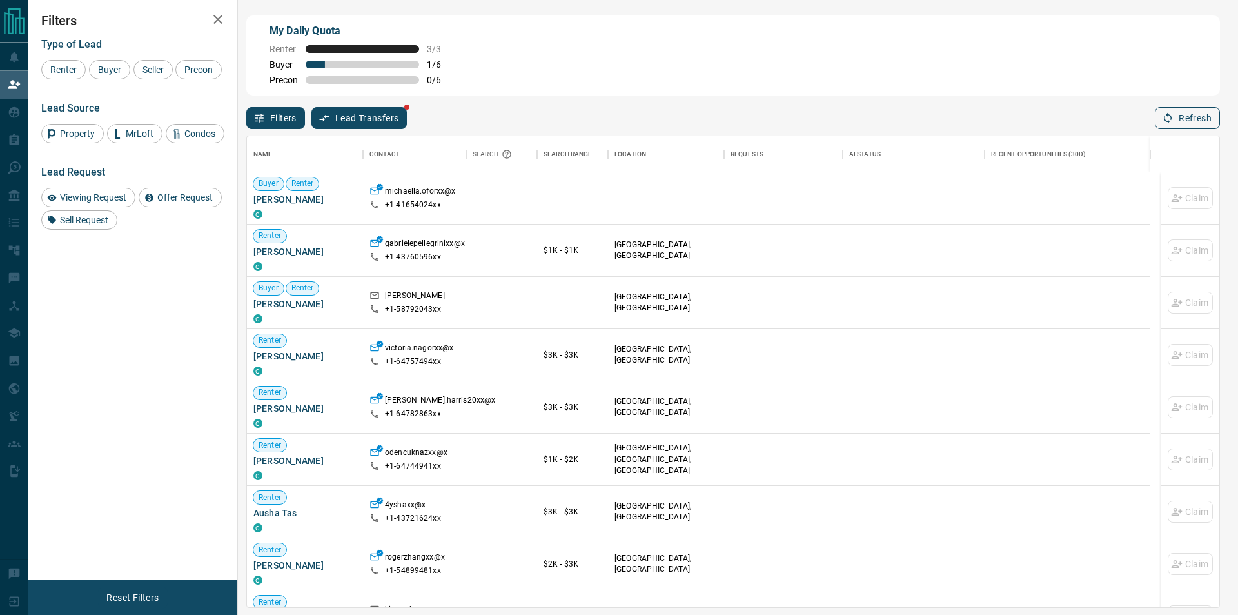
drag, startPoint x: 1153, startPoint y: 131, endPoint x: 1169, endPoint y: 128, distance: 17.1
click at [1158, 132] on div "Name Contact Search Search Range Location Requests AI Status Recent Opportuniti…" at bounding box center [733, 368] width 974 height 479
click at [1169, 128] on button "Refresh" at bounding box center [1187, 118] width 65 height 22
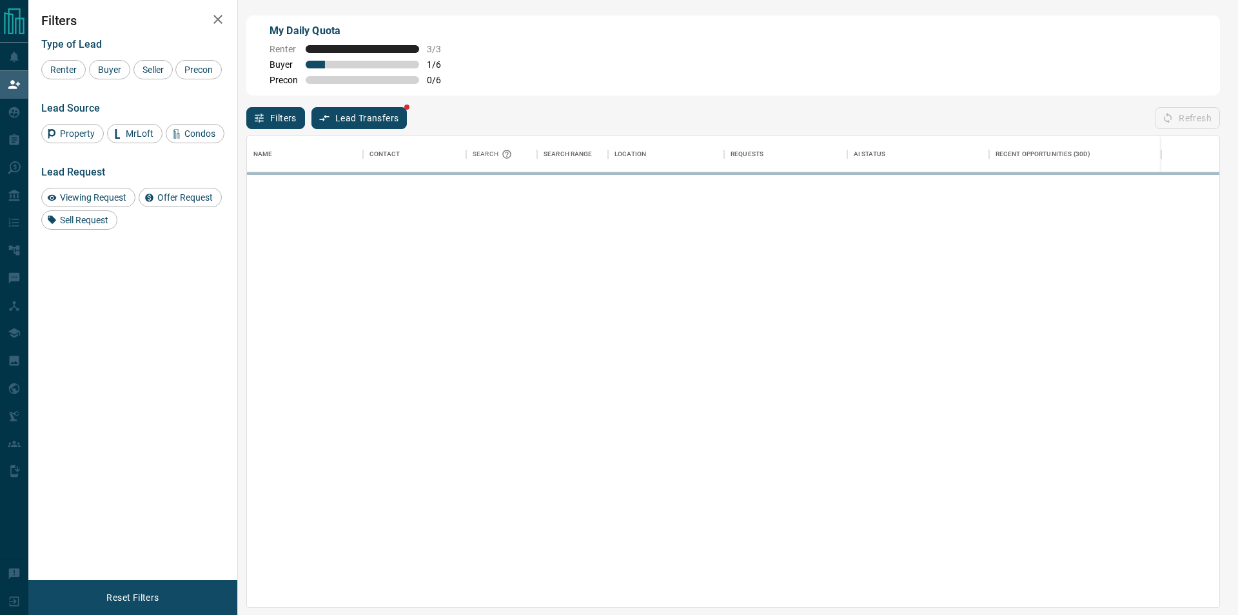
scroll to position [461, 962]
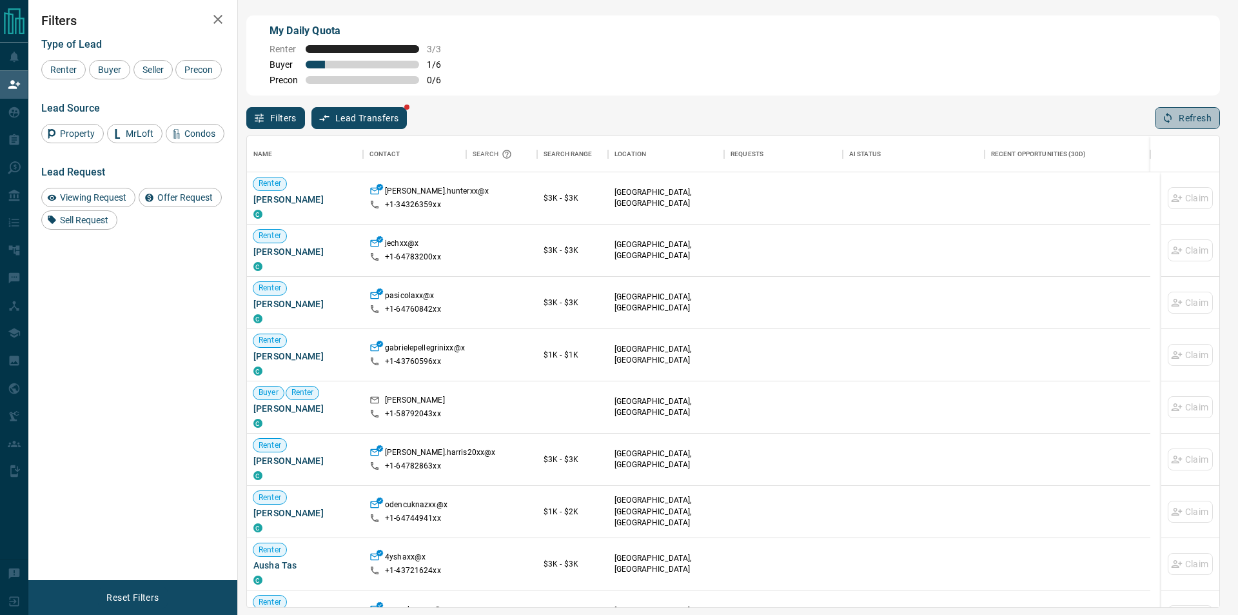
click at [1178, 113] on button "Refresh" at bounding box center [1187, 118] width 65 height 22
click at [1164, 118] on icon "button" at bounding box center [1168, 118] width 12 height 12
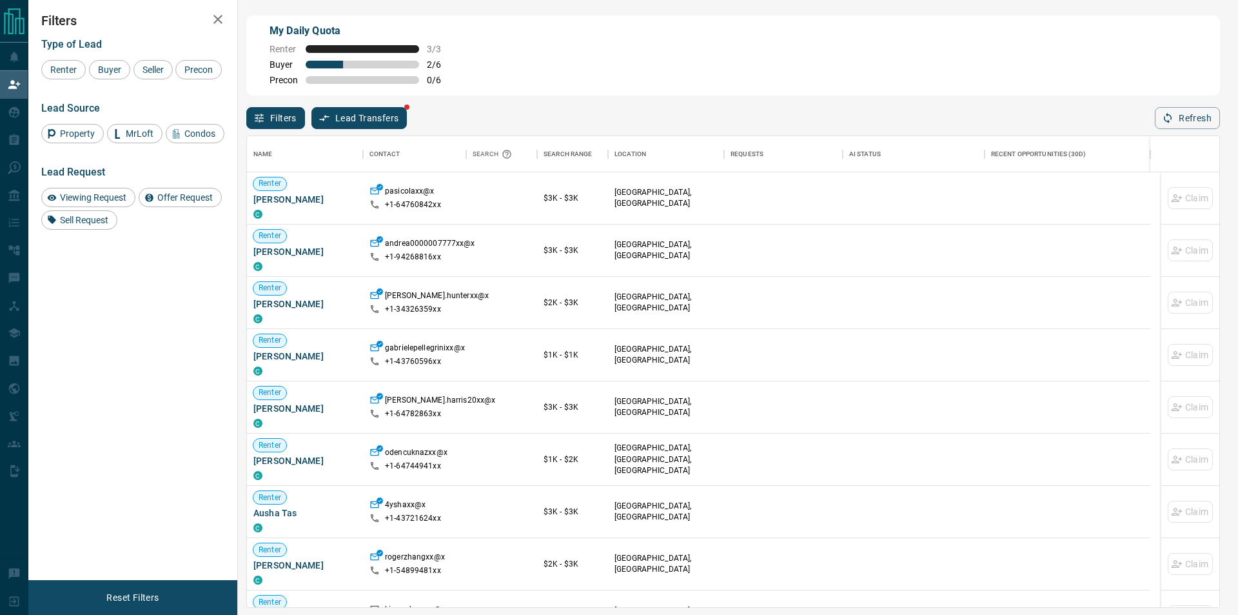
click at [1170, 112] on button "Refresh" at bounding box center [1187, 118] width 65 height 22
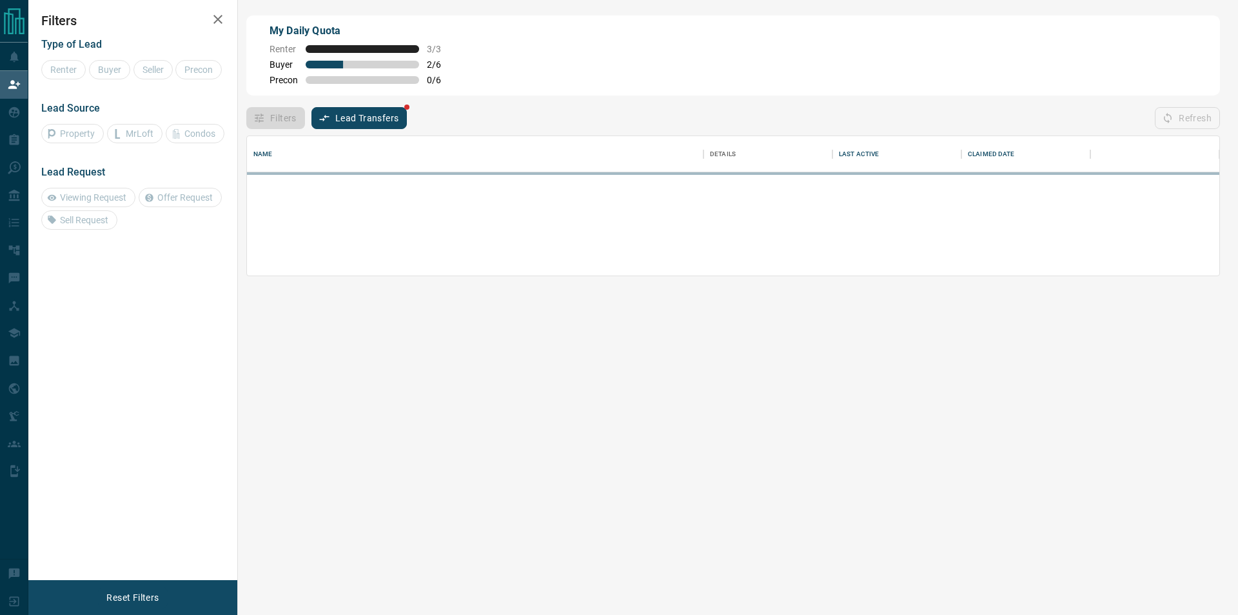
click at [1170, 112] on div "Refresh" at bounding box center [1187, 118] width 65 height 22
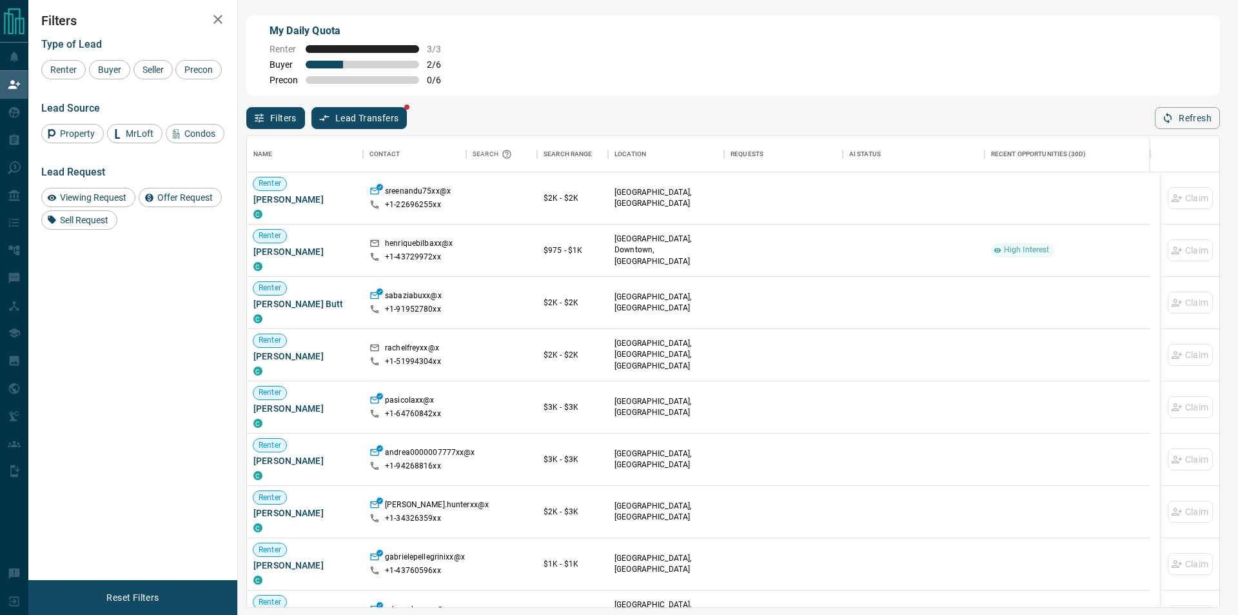
click at [1164, 135] on div "Name Contact Search Search Range Location Requests AI Status Recent Opportuniti…" at bounding box center [733, 368] width 974 height 479
click at [1178, 119] on button "Refresh" at bounding box center [1187, 118] width 65 height 22
click at [1174, 120] on icon "button" at bounding box center [1168, 118] width 12 height 12
